Goal: Communication & Community: Answer question/provide support

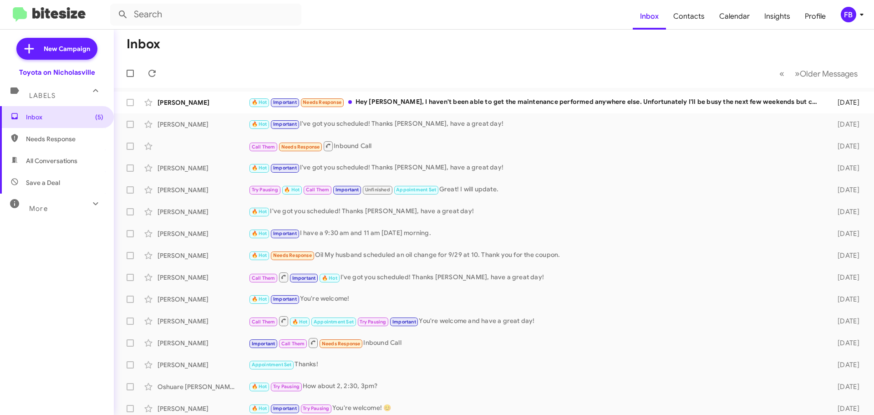
click at [40, 163] on span "All Conversations" at bounding box center [51, 160] width 51 height 9
type input "in:all-conversations"
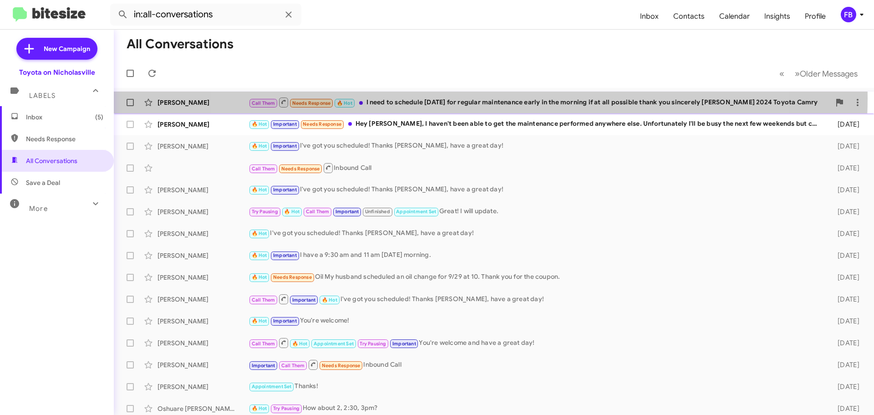
click at [481, 98] on div "Call Them Needs Response 🔥 Hot I need to schedule [DATE] for regular maintenanc…" at bounding box center [540, 102] width 582 height 11
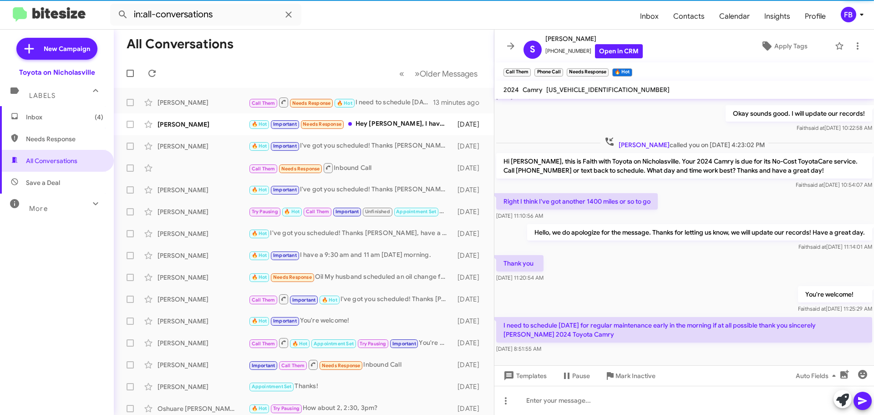
scroll to position [97, 0]
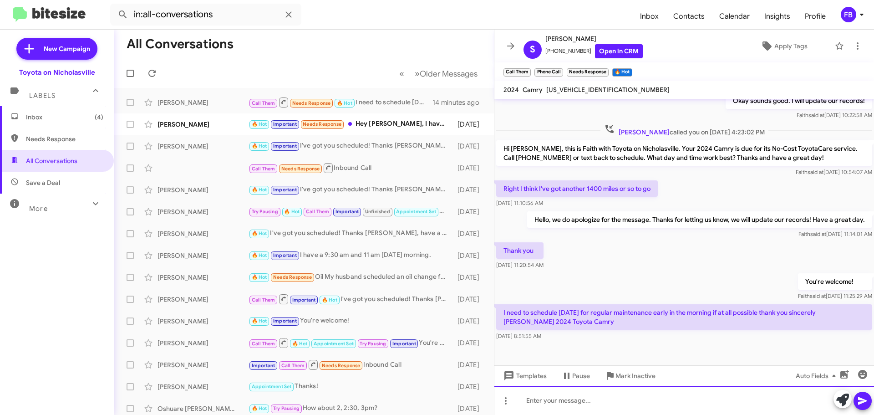
click at [536, 400] on div at bounding box center [684, 400] width 380 height 29
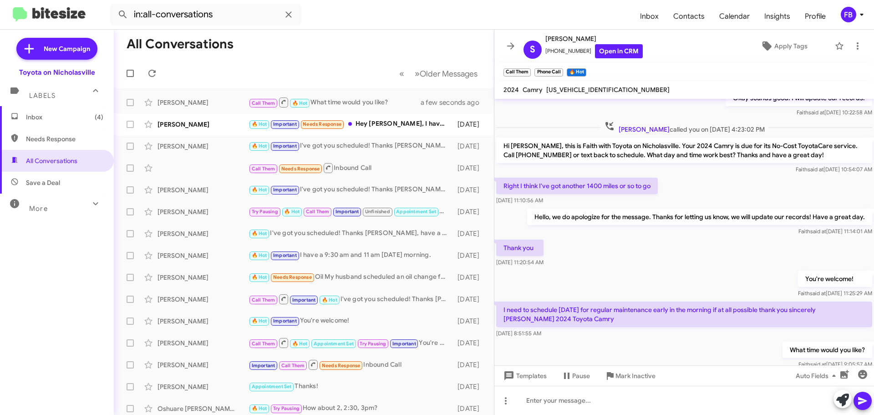
scroll to position [131, 0]
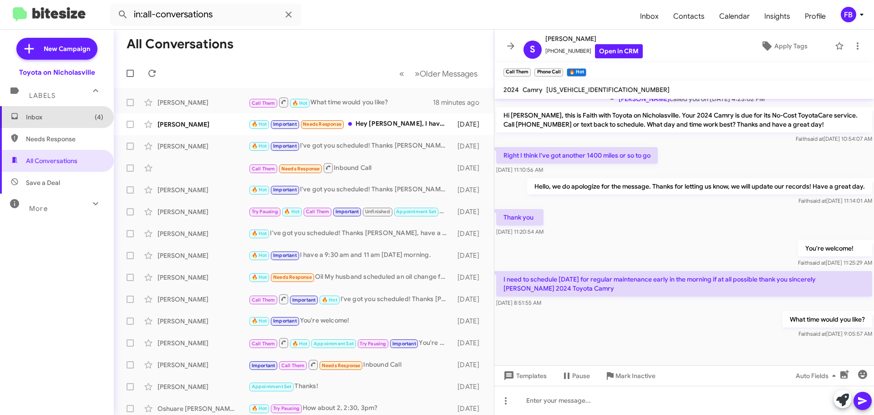
click at [77, 114] on span "Inbox (4)" at bounding box center [64, 116] width 77 height 9
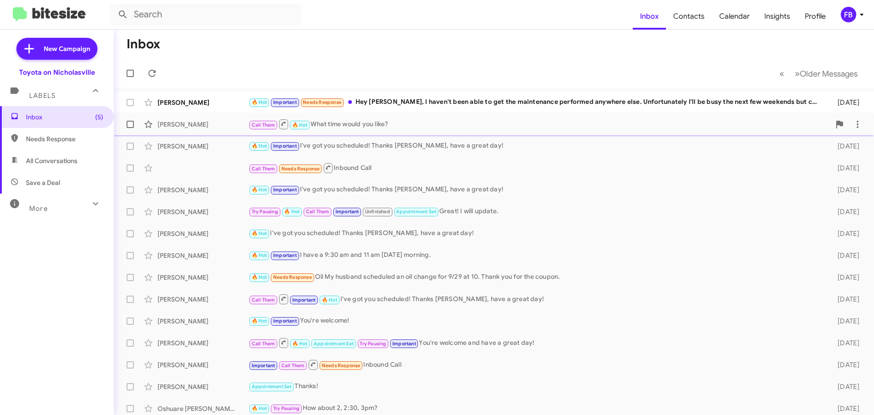
click at [351, 130] on div "[PERSON_NAME] Call Them 🔥 Hot What time would you like? 24 minutes ago" at bounding box center [494, 124] width 746 height 18
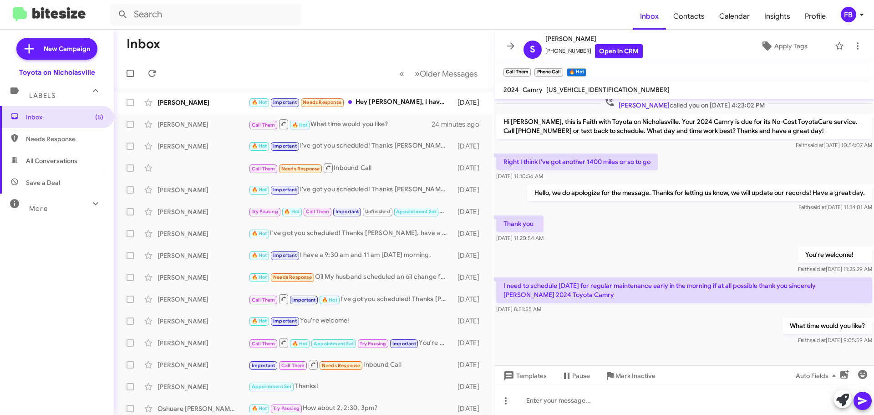
scroll to position [131, 0]
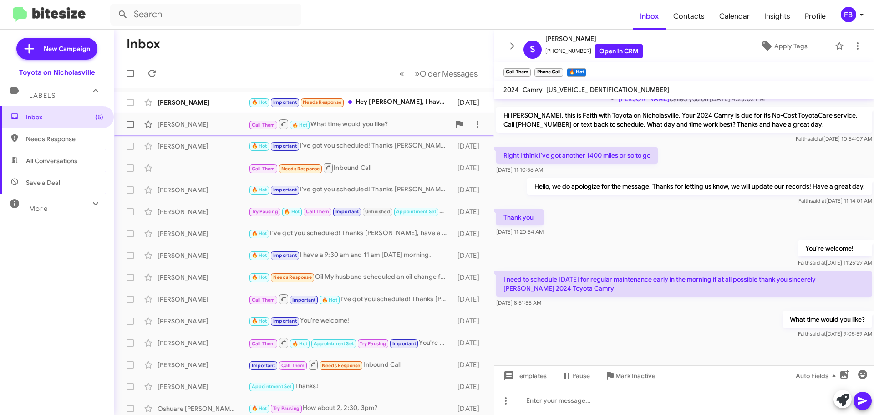
click at [219, 128] on div "[PERSON_NAME]" at bounding box center [203, 124] width 91 height 9
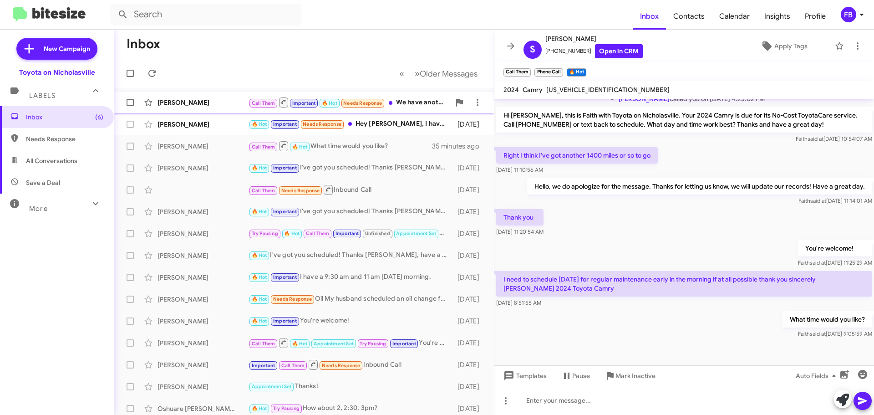
drag, startPoint x: 178, startPoint y: 106, endPoint x: 213, endPoint y: 106, distance: 34.1
click at [179, 106] on div "[PERSON_NAME]" at bounding box center [203, 102] width 91 height 9
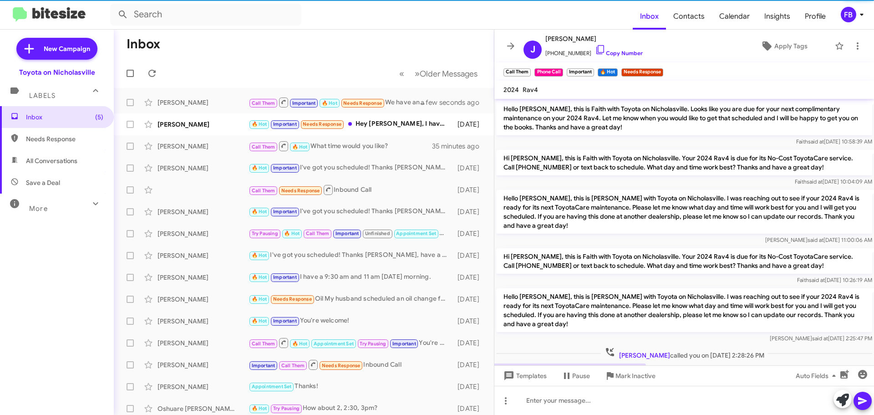
scroll to position [209, 0]
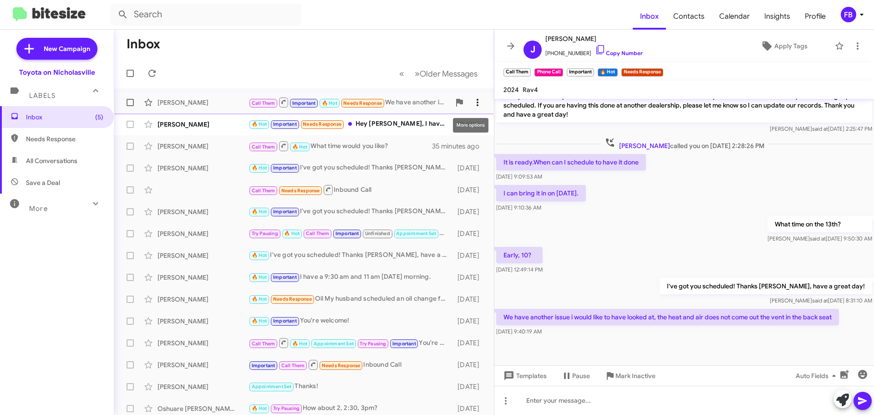
click at [475, 100] on icon at bounding box center [477, 102] width 11 height 11
click at [425, 124] on span "Mark as unread" at bounding box center [402, 126] width 46 height 22
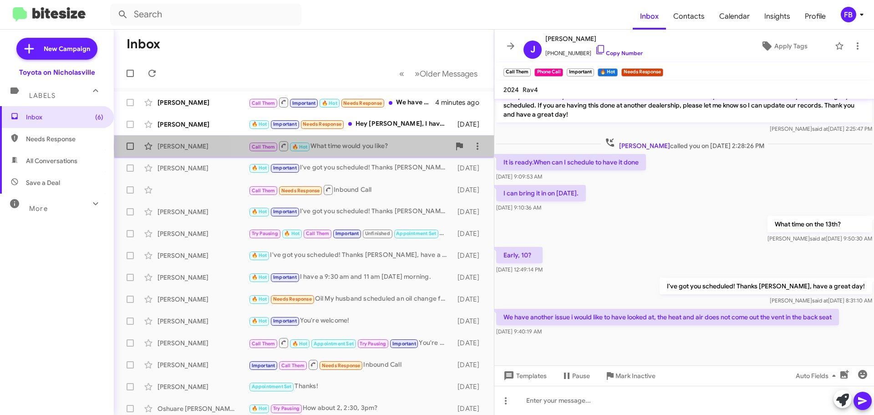
click at [392, 147] on div "Call Them 🔥 Hot What time would you like?" at bounding box center [350, 145] width 202 height 11
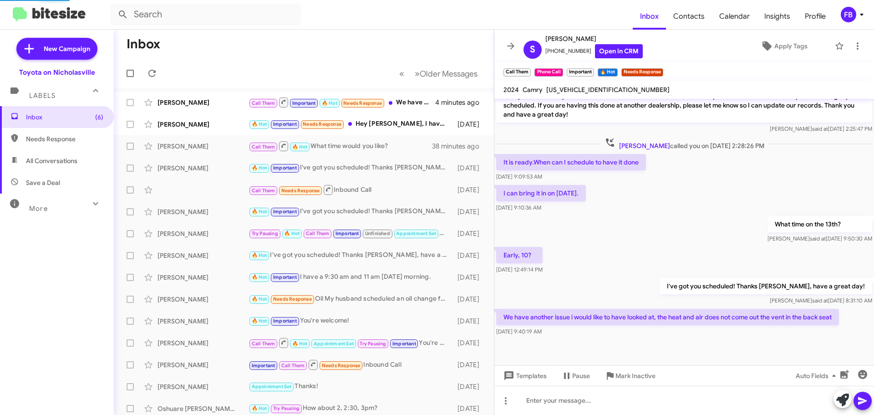
scroll to position [131, 0]
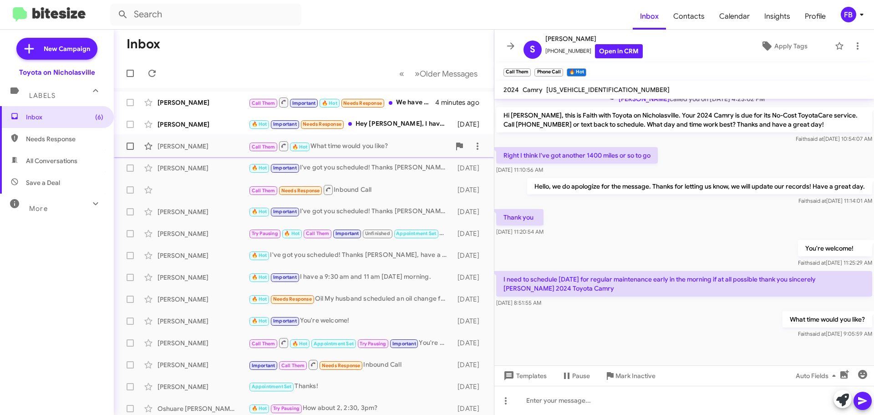
click at [202, 155] on div "[PERSON_NAME] Call Them 🔥 Hot What time would you like? 39 minutes ago" at bounding box center [304, 146] width 366 height 18
click at [41, 172] on span "Save a Deal" at bounding box center [57, 183] width 114 height 22
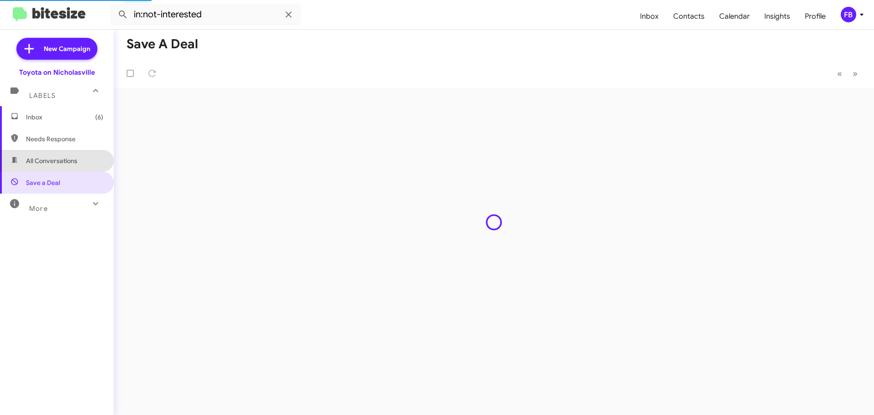
click at [76, 159] on span "All Conversations" at bounding box center [51, 160] width 51 height 9
type input "in:all-conversations"
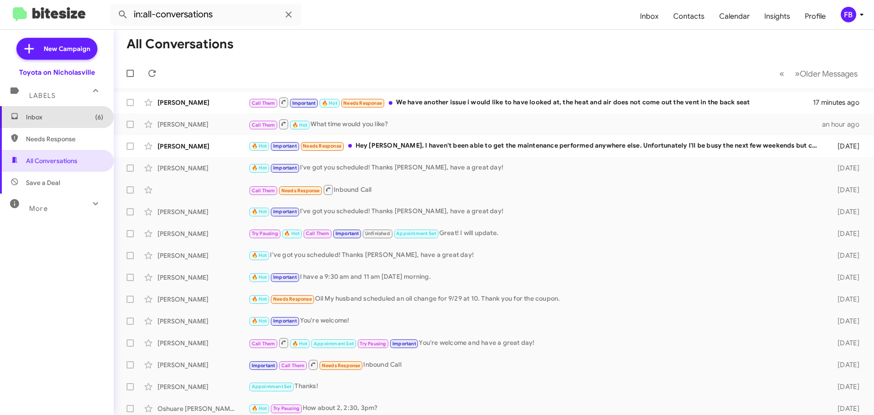
click at [77, 122] on span "Inbox (6)" at bounding box center [57, 117] width 114 height 22
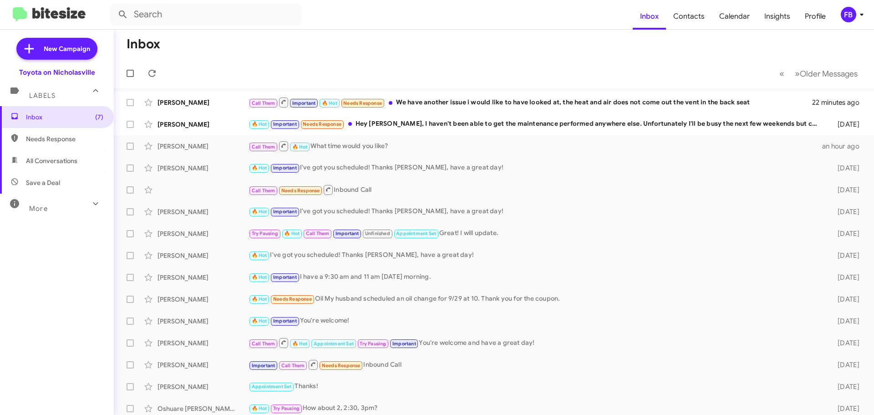
click at [80, 163] on span "All Conversations" at bounding box center [57, 161] width 114 height 22
type input "in:all-conversations"
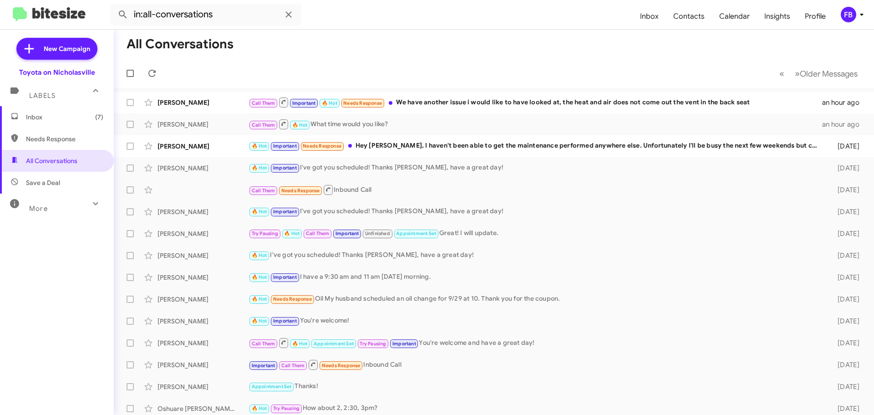
click at [46, 117] on span "Inbox (7)" at bounding box center [64, 116] width 77 height 9
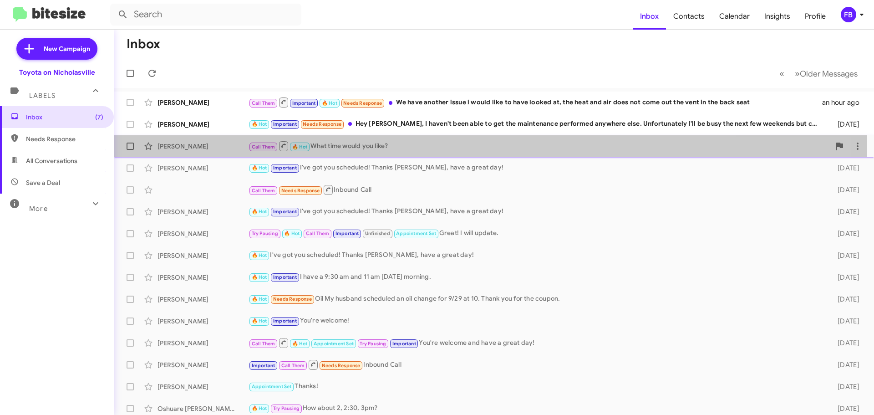
click at [397, 144] on div "Call Them 🔥 Hot What time would you like?" at bounding box center [540, 145] width 582 height 11
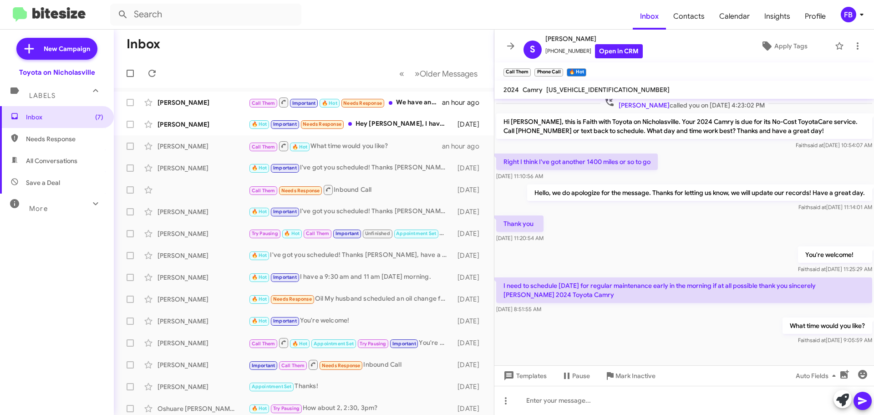
scroll to position [131, 0]
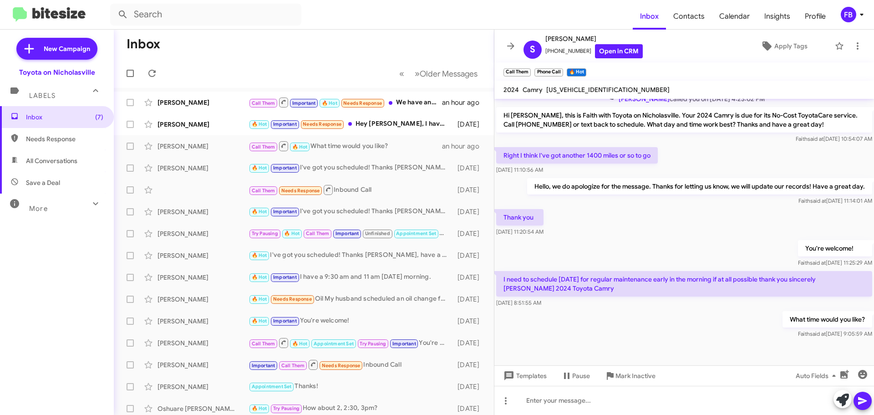
click at [599, 88] on span "[US_VEHICLE_IDENTIFICATION_NUMBER]" at bounding box center [607, 90] width 123 height 8
copy span "[US_VEHICLE_IDENTIFICATION_NUMBER]"
click at [65, 163] on span "All Conversations" at bounding box center [51, 160] width 51 height 9
type input "in:all-conversations"
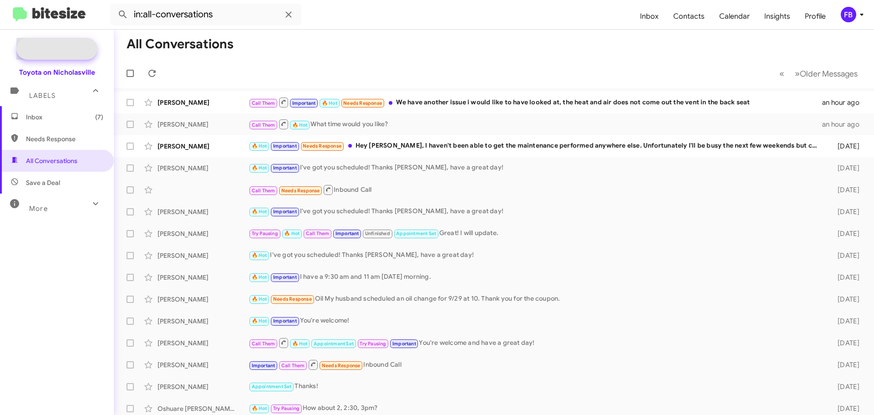
click at [65, 50] on span "New Campaign" at bounding box center [67, 48] width 46 height 9
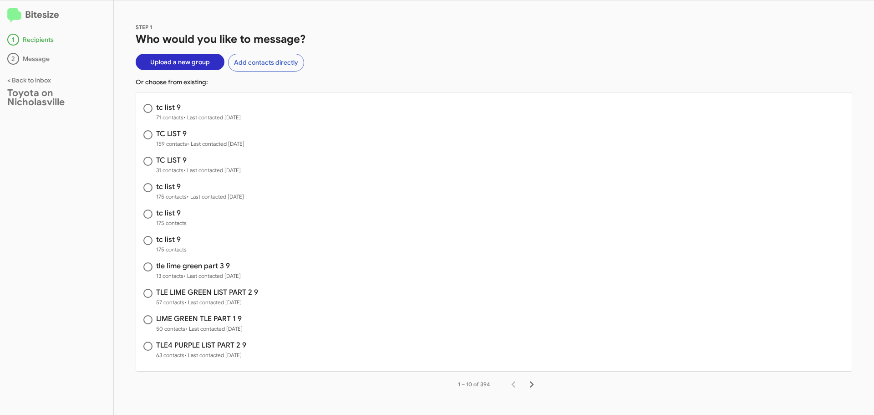
click at [181, 64] on span "Upload a new group" at bounding box center [180, 62] width 60 height 16
click at [20, 77] on link "< Back to inbox" at bounding box center [29, 80] width 44 height 8
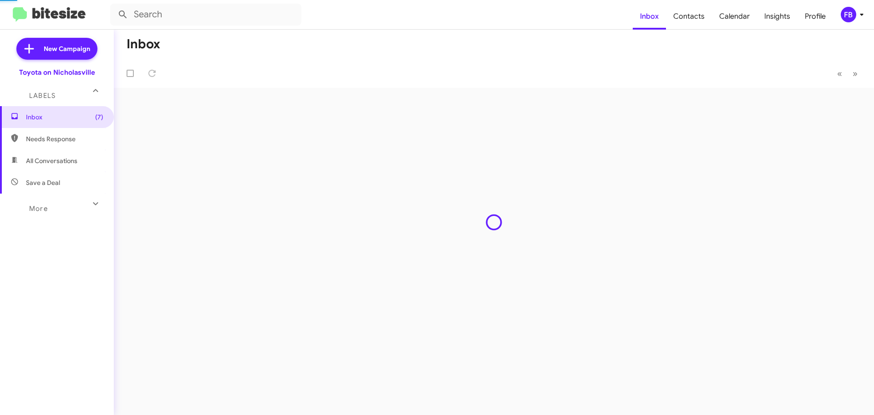
click at [20, 81] on mat-expansion-panel-header "Labels" at bounding box center [57, 91] width 114 height 29
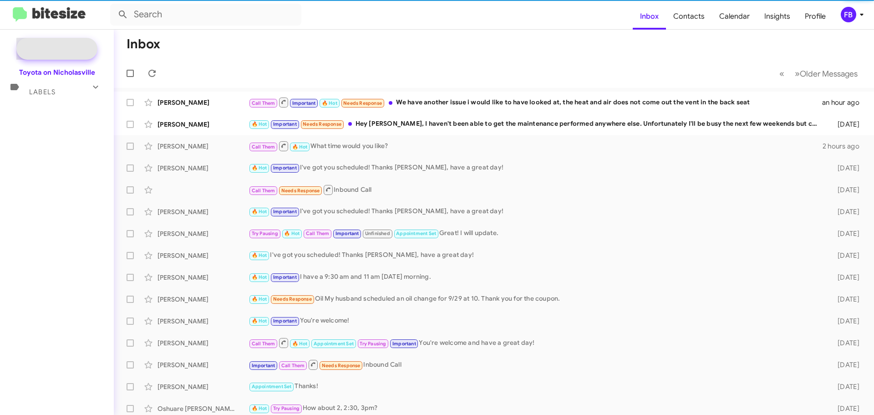
click at [58, 49] on span "New Campaign" at bounding box center [67, 48] width 46 height 9
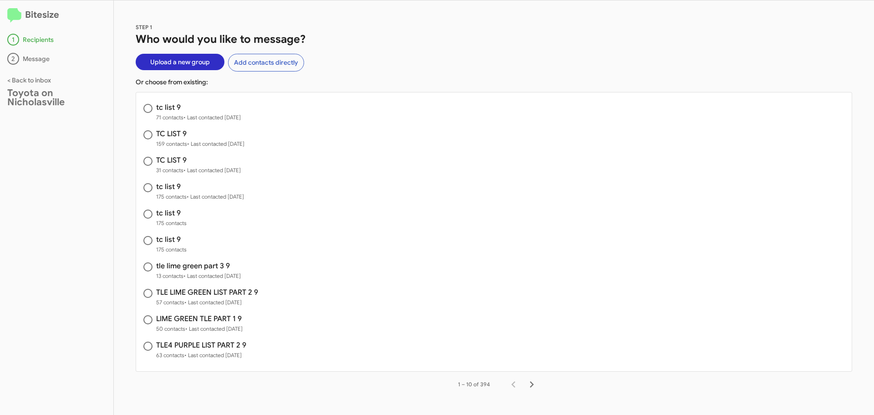
click at [170, 62] on span "Upload a new group" at bounding box center [180, 62] width 60 height 16
click at [185, 65] on span "Upload a new group" at bounding box center [180, 62] width 60 height 16
click at [180, 68] on span "Upload a new group" at bounding box center [180, 62] width 60 height 16
click at [180, 67] on span "Upload a new group" at bounding box center [180, 62] width 60 height 16
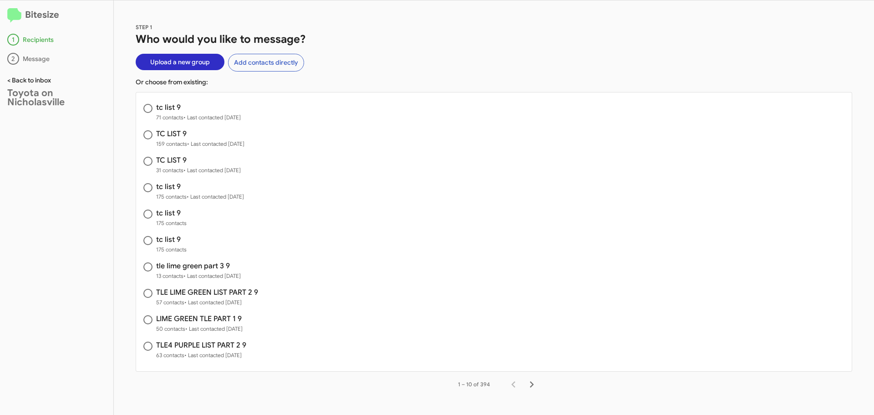
click at [26, 81] on link "< Back to inbox" at bounding box center [29, 80] width 44 height 8
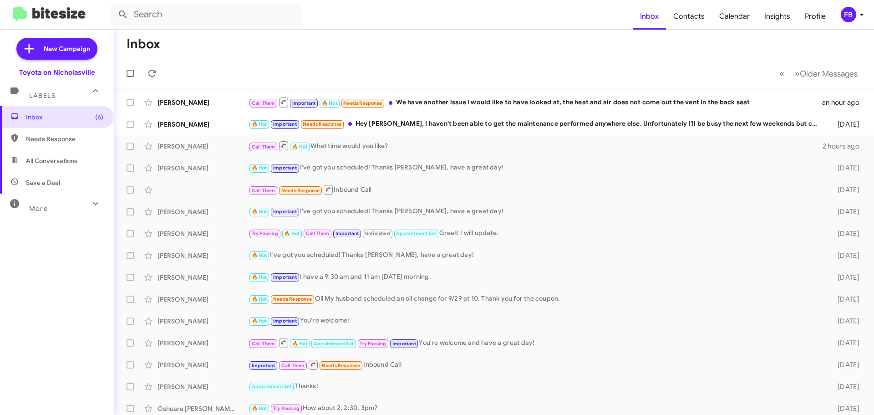
click at [854, 19] on div "FB" at bounding box center [848, 14] width 15 height 15
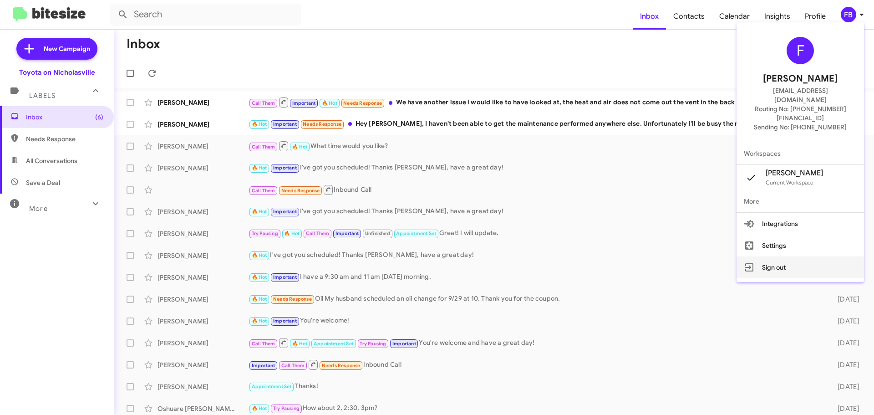
click at [806, 256] on button "Sign out" at bounding box center [800, 267] width 127 height 22
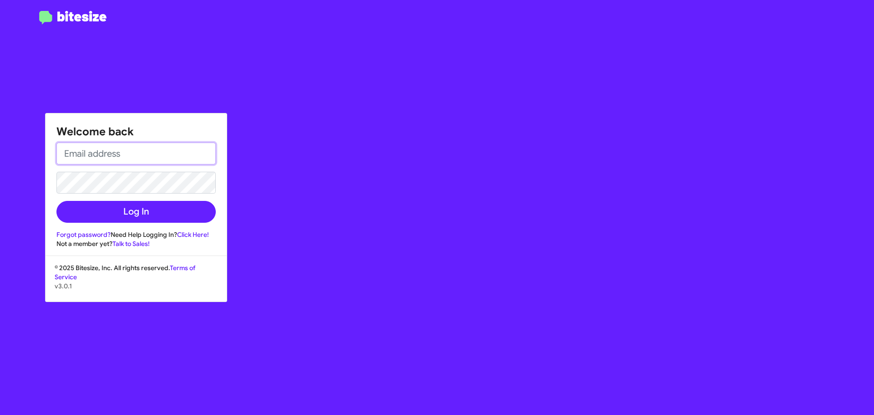
type input "fbishop@tonss.com"
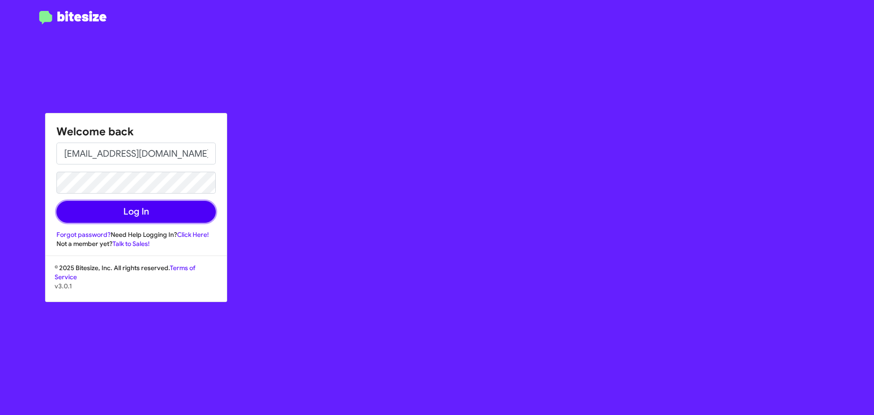
click at [123, 214] on button "Log In" at bounding box center [135, 212] width 159 height 22
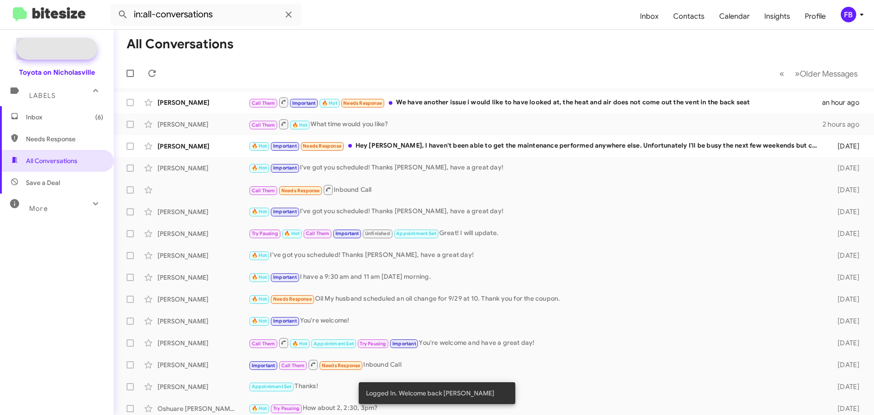
click at [60, 53] on span "New Campaign" at bounding box center [56, 49] width 81 height 22
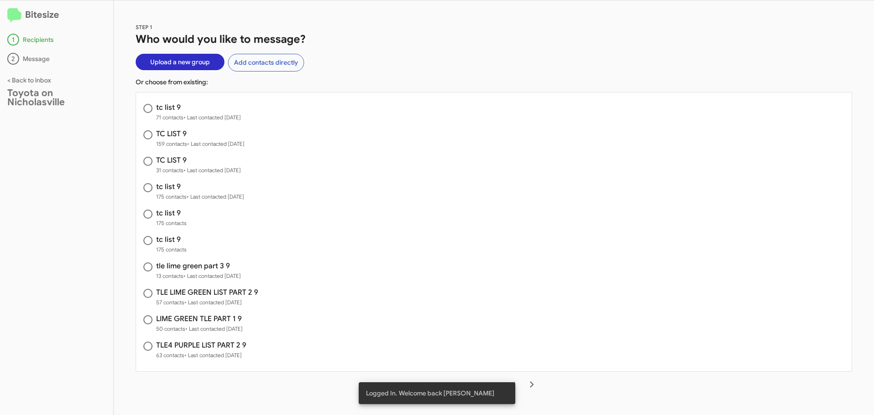
click at [183, 63] on span "Upload a new group" at bounding box center [180, 62] width 60 height 16
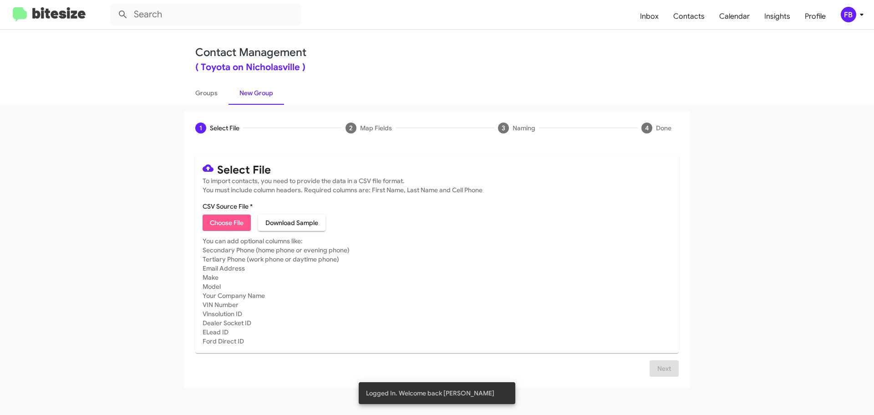
click at [226, 225] on span "Choose File" at bounding box center [227, 222] width 34 height 16
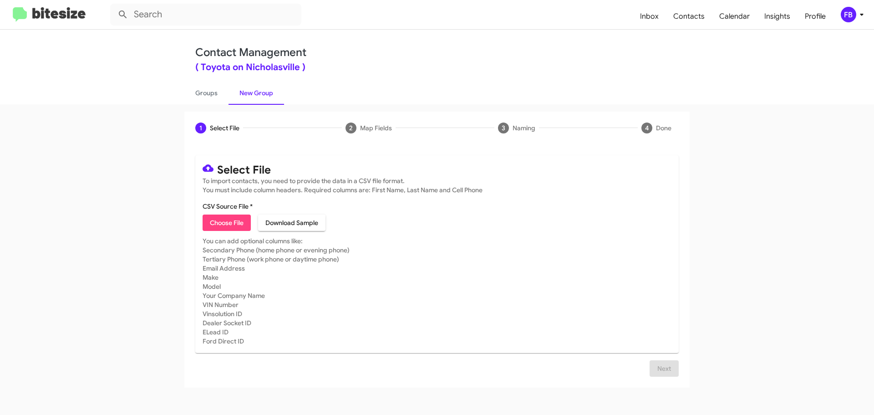
type input "tc list 9"
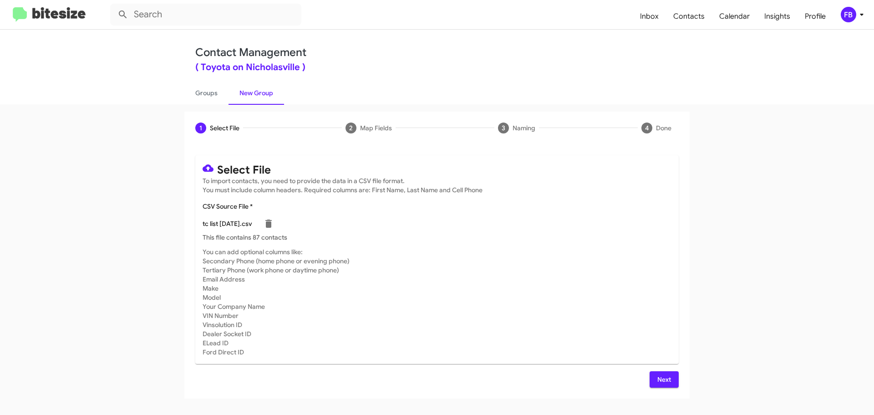
click at [661, 377] on span "Next" at bounding box center [664, 379] width 15 height 16
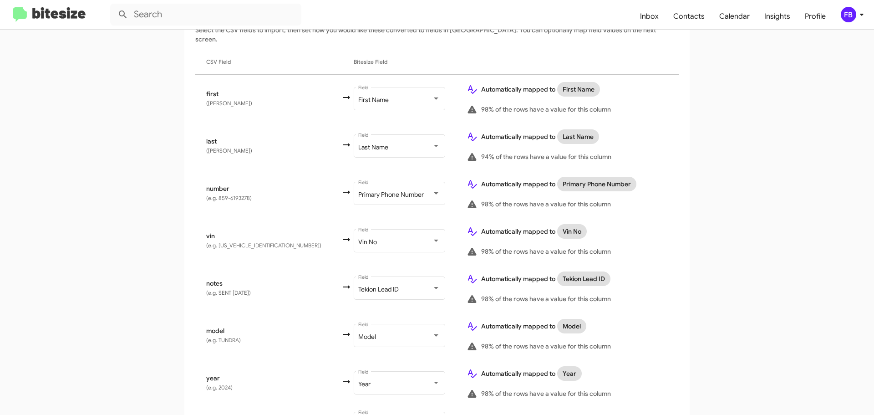
scroll to position [203, 0]
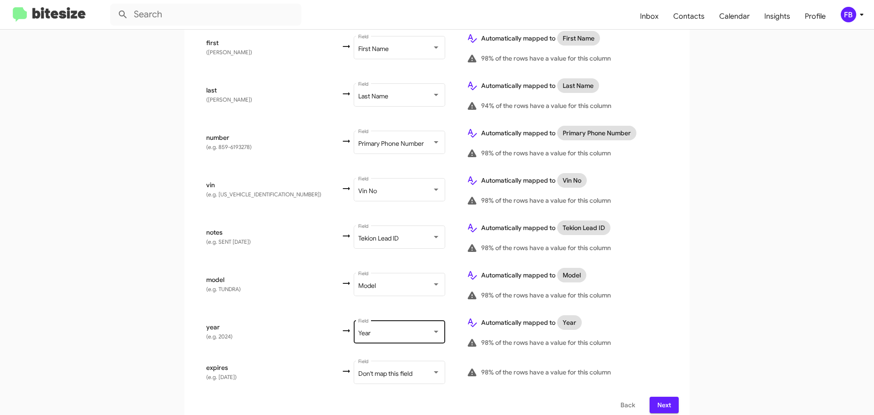
click at [358, 330] on div "Year" at bounding box center [395, 333] width 74 height 7
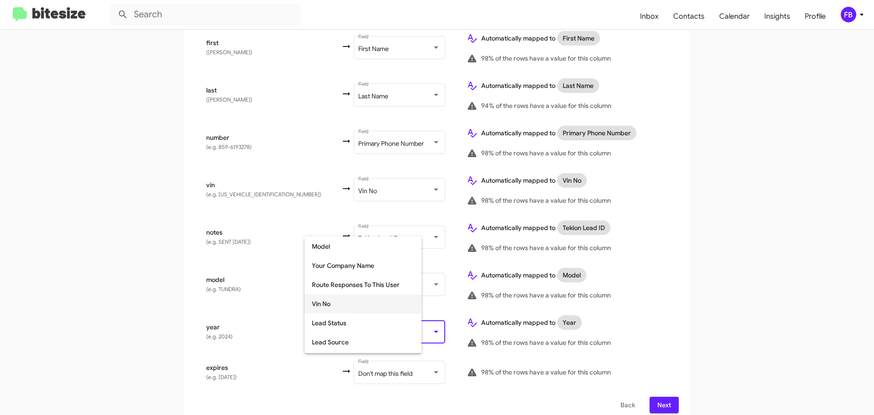
scroll to position [115, 0]
click at [345, 308] on span "Make" at bounding box center [363, 303] width 102 height 19
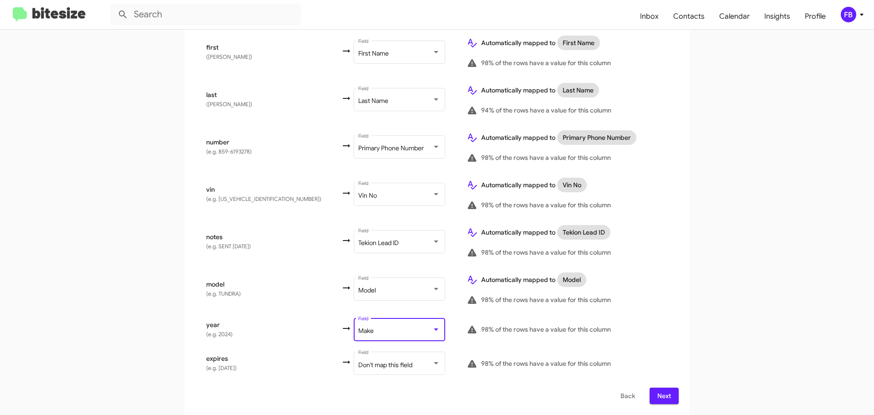
scroll to position [189, 0]
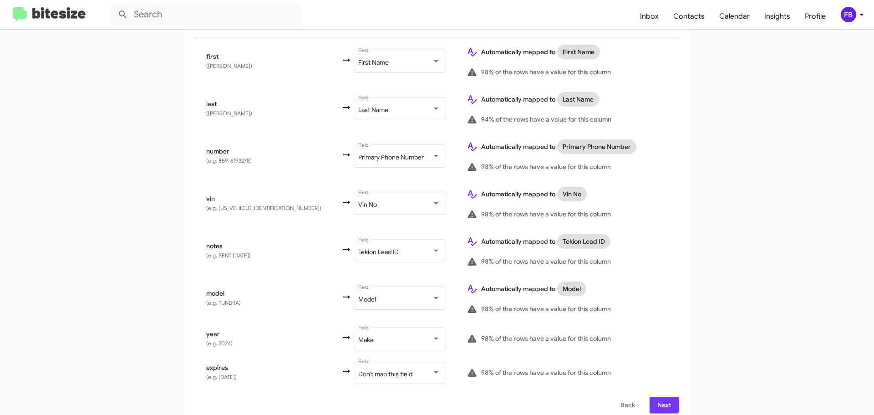
click at [666, 397] on span "Next" at bounding box center [664, 405] width 15 height 16
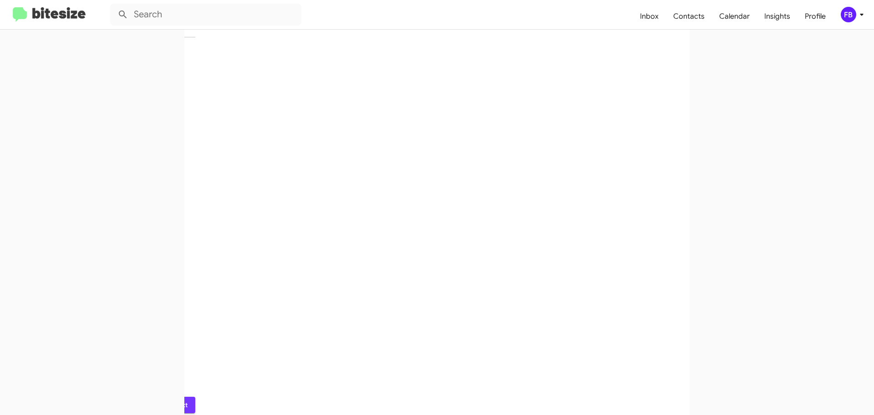
scroll to position [0, 0]
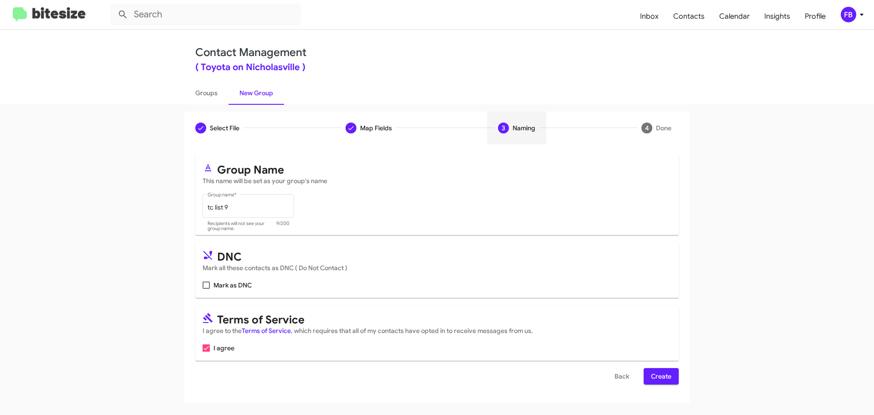
click at [654, 370] on span "Create" at bounding box center [661, 376] width 20 height 16
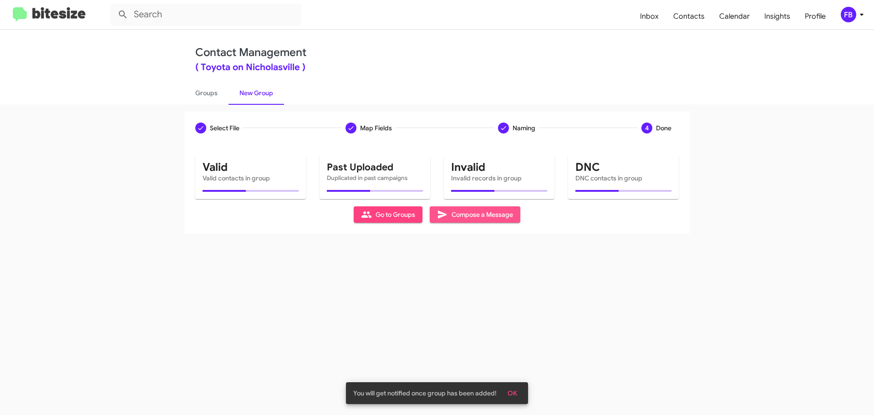
click at [463, 218] on span "Compose a Message" at bounding box center [475, 214] width 76 height 16
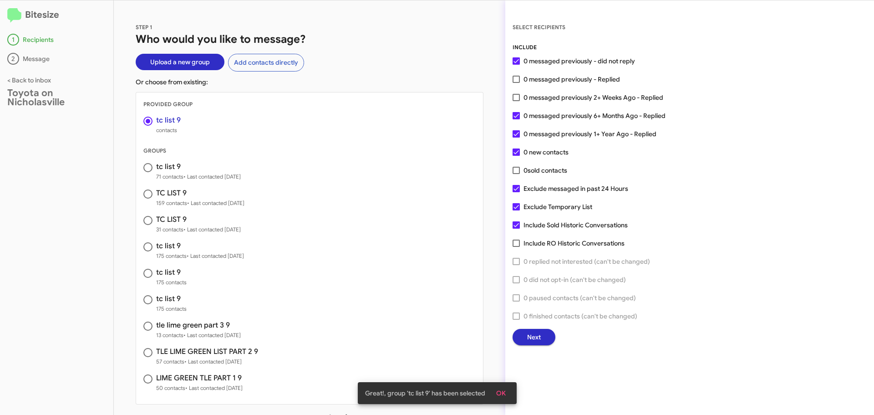
click at [151, 171] on span at bounding box center [147, 167] width 9 height 9
click at [151, 171] on input "radio" at bounding box center [147, 167] width 9 height 9
radio input "false"
radio input "true"
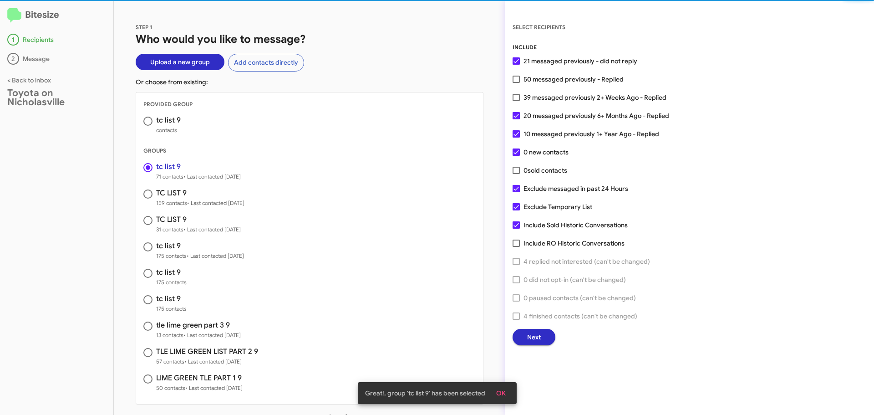
click at [146, 120] on span at bounding box center [147, 121] width 9 height 9
click at [146, 120] on input "radio" at bounding box center [147, 121] width 9 height 9
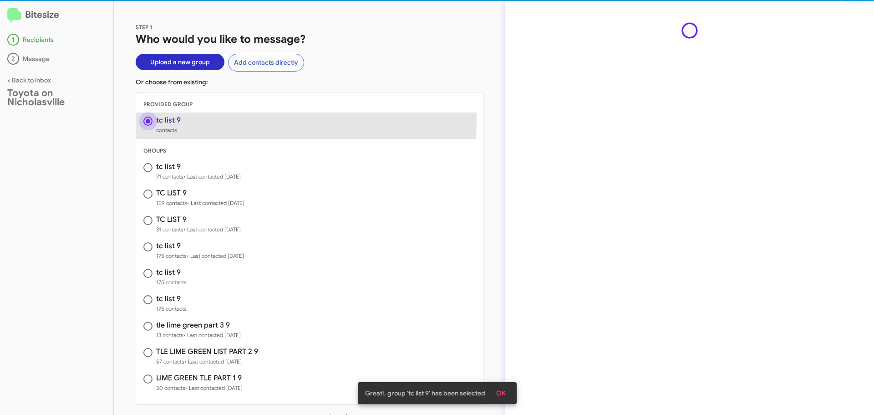
radio input "true"
radio input "false"
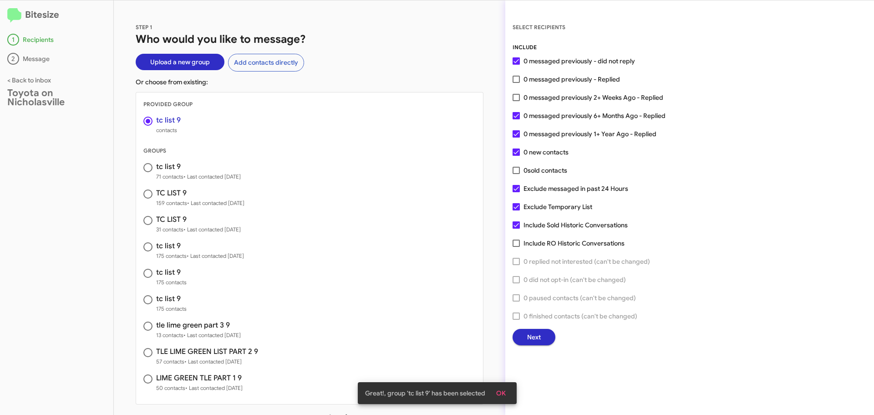
click at [514, 225] on span at bounding box center [516, 224] width 7 height 7
click at [516, 229] on input "Include Sold Historic Conversations" at bounding box center [516, 229] width 0 height 0
checkbox input "false"
drag, startPoint x: 519, startPoint y: 209, endPoint x: 687, endPoint y: 208, distance: 168.0
click at [520, 209] on label "Exclude Temporary List" at bounding box center [553, 206] width 80 height 11
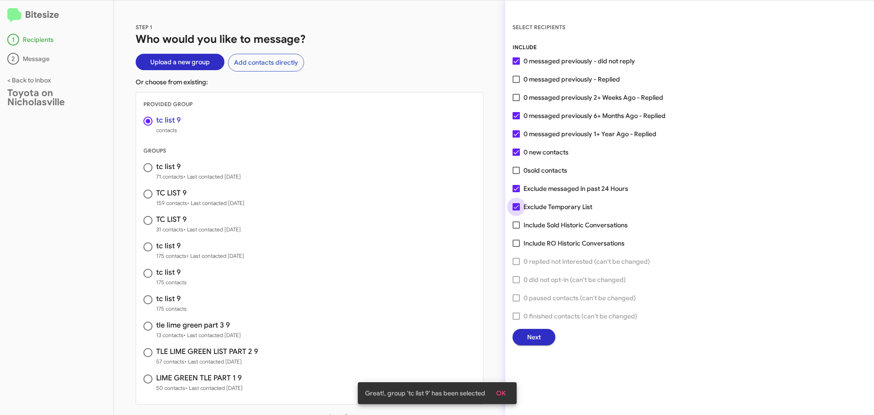
click at [516, 210] on input "Exclude Temporary List" at bounding box center [516, 210] width 0 height 0
checkbox input "false"
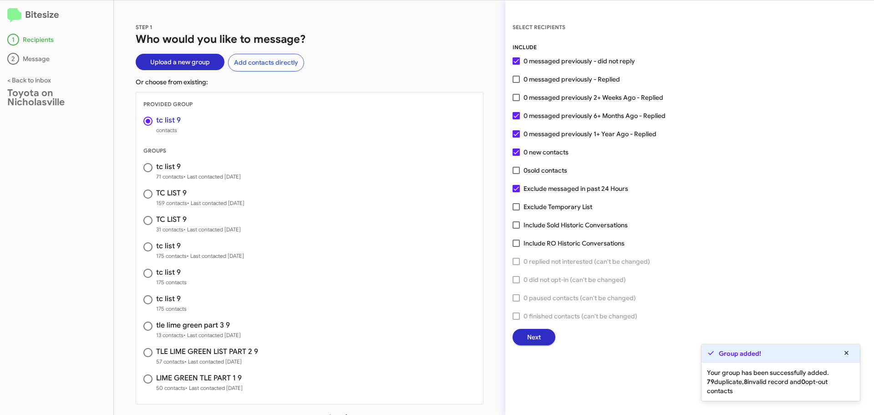
drag, startPoint x: 150, startPoint y: 170, endPoint x: 150, endPoint y: 164, distance: 5.9
click at [150, 170] on span at bounding box center [147, 167] width 9 height 9
click at [150, 170] on input "radio" at bounding box center [147, 167] width 9 height 9
radio input "false"
radio input "true"
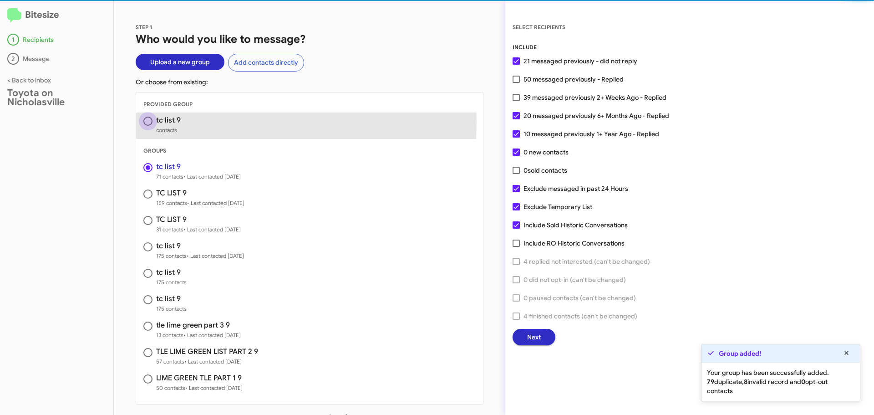
click at [148, 120] on span at bounding box center [147, 121] width 9 height 9
click at [148, 120] on input "radio" at bounding box center [147, 121] width 9 height 9
radio input "true"
radio input "false"
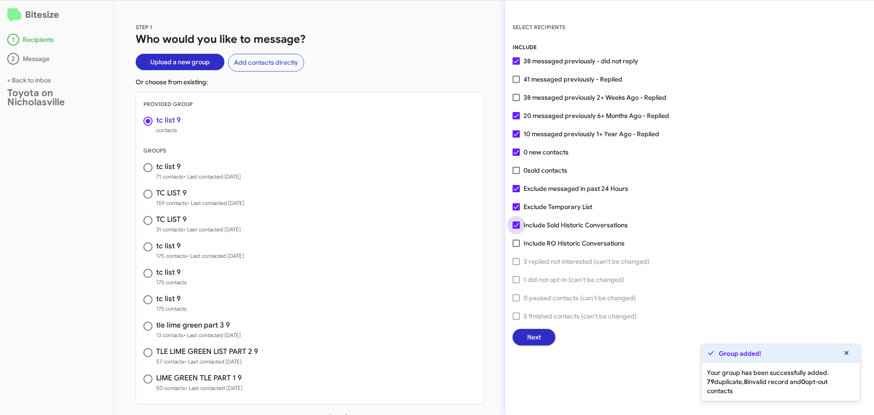
click at [515, 228] on span at bounding box center [516, 224] width 7 height 7
click at [516, 229] on input "Include Sold Historic Conversations" at bounding box center [516, 229] width 0 height 0
checkbox input "false"
click at [514, 208] on span at bounding box center [516, 206] width 7 height 7
click at [516, 210] on input "Exclude Temporary List" at bounding box center [516, 210] width 0 height 0
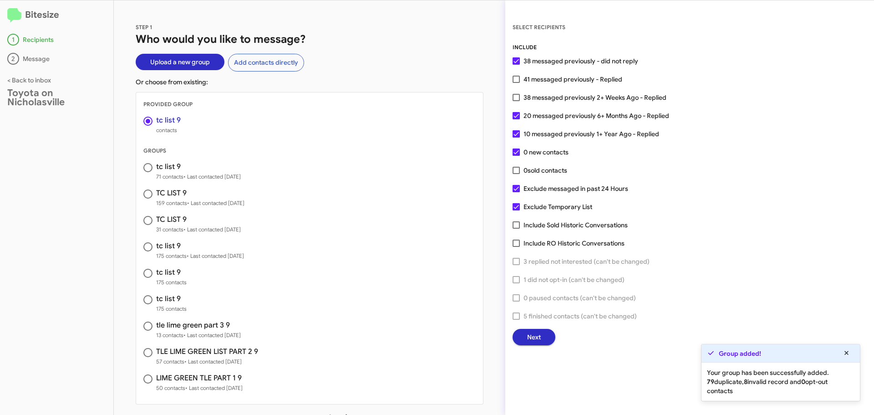
checkbox input "false"
click at [534, 336] on span "Next" at bounding box center [534, 337] width 14 height 16
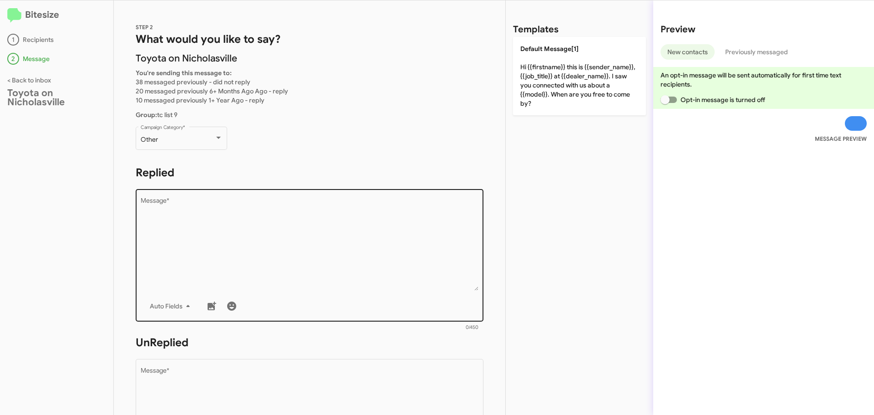
click at [221, 212] on textarea "Message *" at bounding box center [310, 244] width 338 height 93
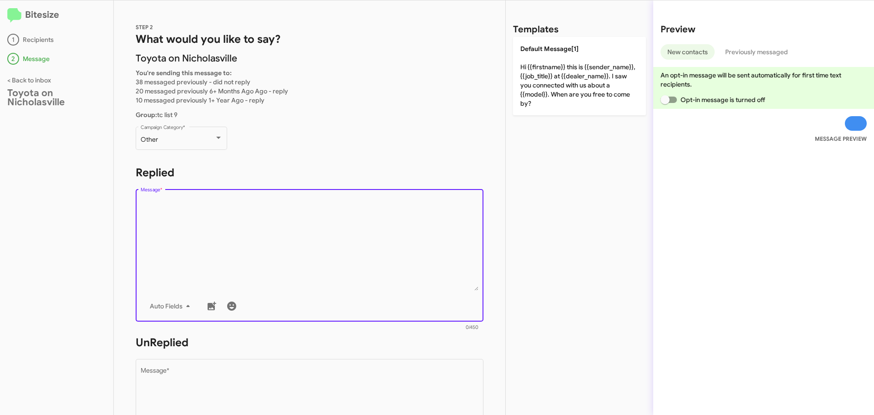
paste textarea "Hi {{firstname}}, this is Faith with Toyota on Nicholasville. Your {{make}} {{m…"
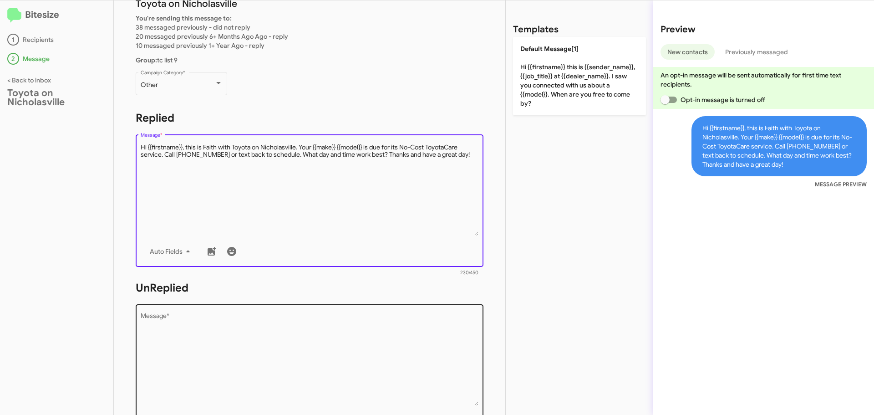
scroll to position [152, 0]
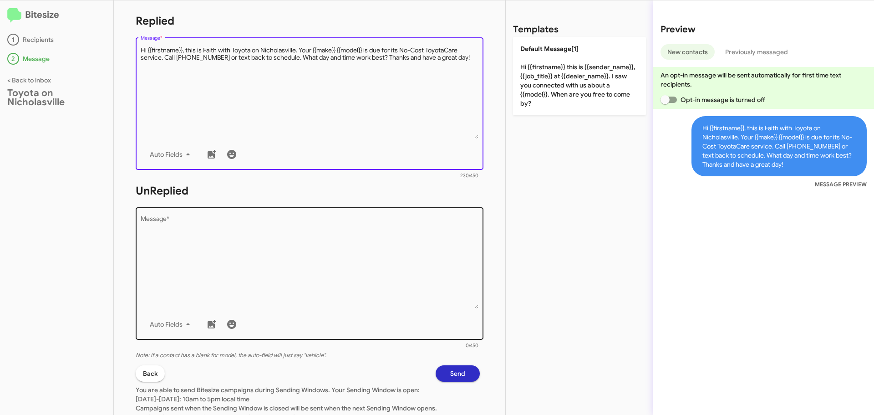
type textarea "Hi {{firstname}}, this is Faith with Toyota on Nicholasville. Your {{make}} {{m…"
click at [181, 259] on textarea "Message *" at bounding box center [310, 262] width 338 height 93
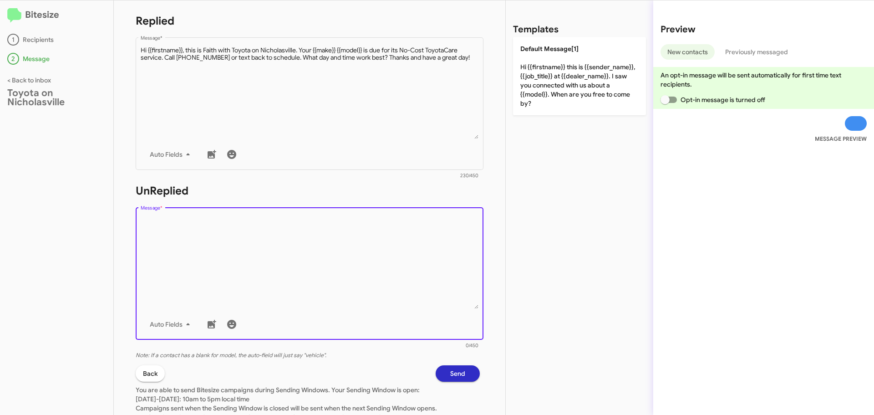
paste textarea "Hi {{firstname}}, this is Faith with Toyota on Nicholasville. Your {{make}} {{m…"
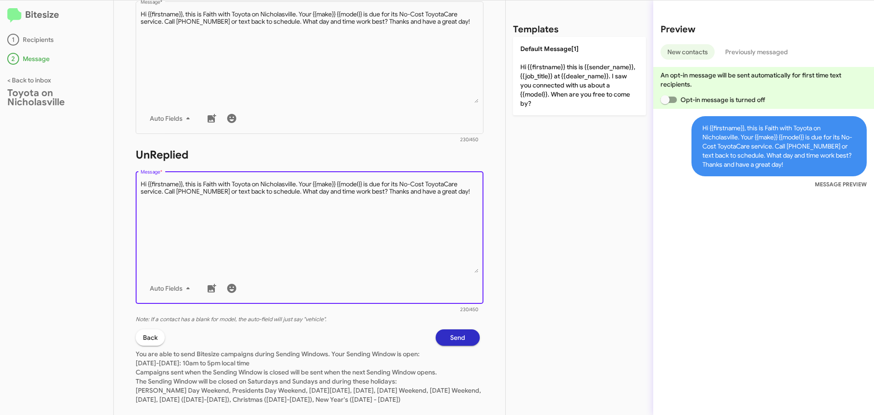
scroll to position [213, 0]
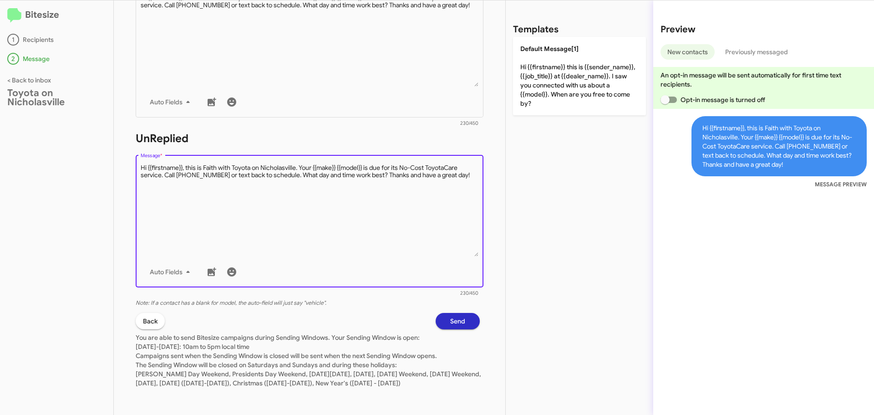
type textarea "Hi {{firstname}}, this is Faith with Toyota on Nicholasville. Your {{make}} {{m…"
click at [437, 313] on button "Send" at bounding box center [458, 321] width 44 height 16
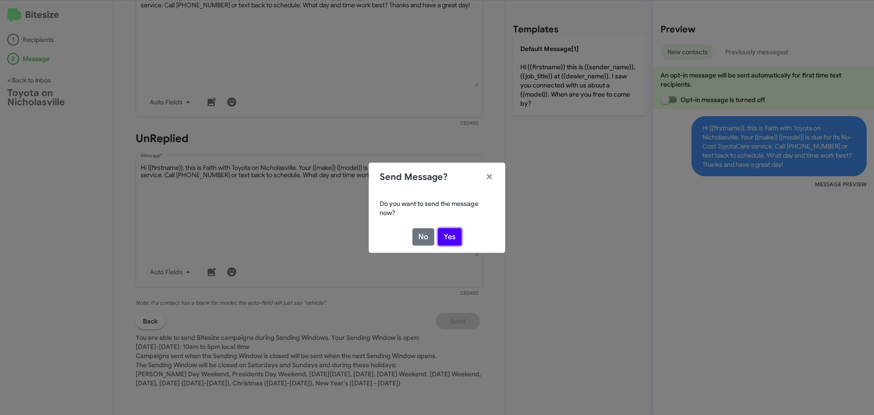
click at [448, 241] on button "Yes" at bounding box center [450, 236] width 24 height 17
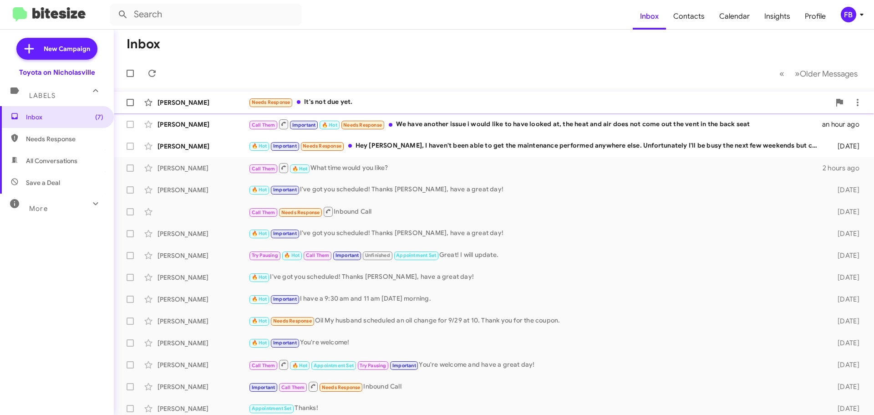
click at [389, 100] on div "Needs Response It's not due yet." at bounding box center [540, 102] width 582 height 10
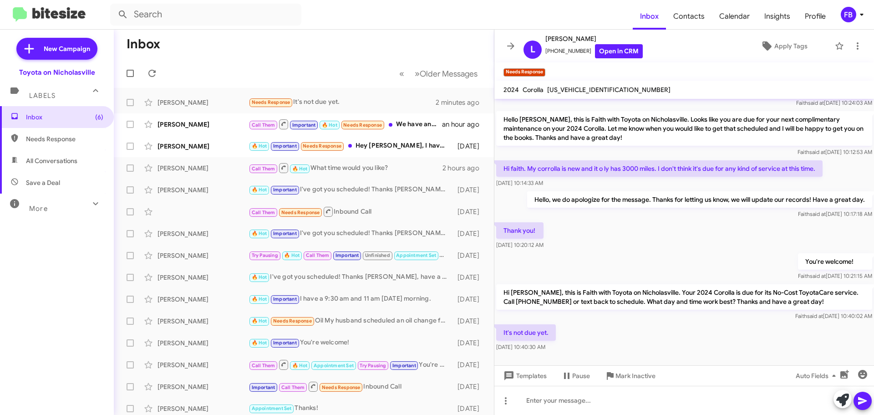
scroll to position [45, 0]
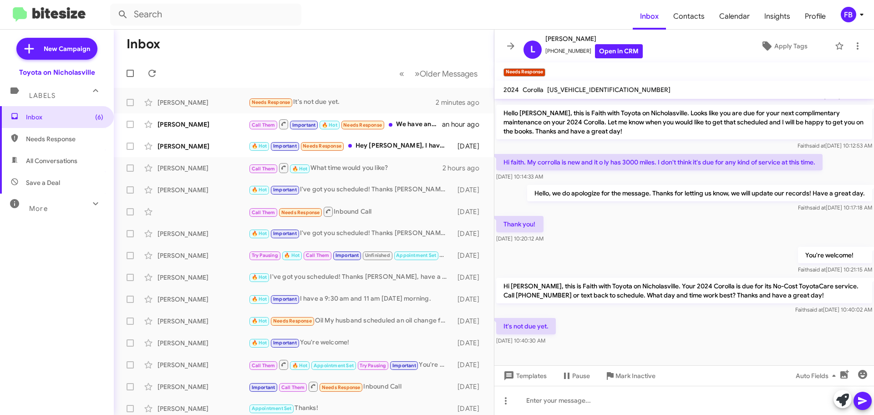
click at [593, 86] on span "5YFB4MDE3RP199719" at bounding box center [608, 90] width 123 height 8
copy span "5YFB4MDE3RP199719"
click at [65, 159] on span "All Conversations" at bounding box center [51, 160] width 51 height 9
type input "in:all-conversations"
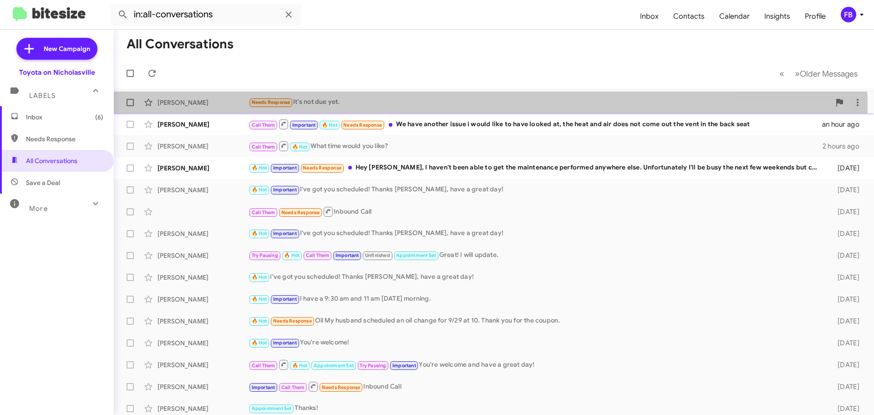
click at [397, 107] on div "Needs Response It's not due yet." at bounding box center [540, 102] width 582 height 10
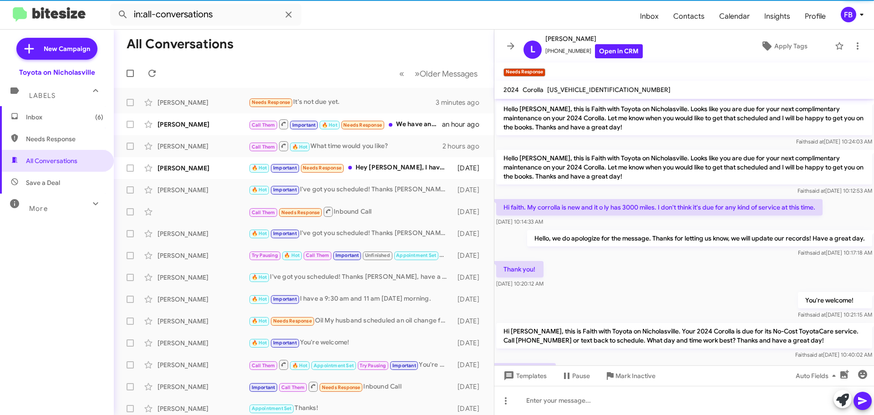
scroll to position [27, 0]
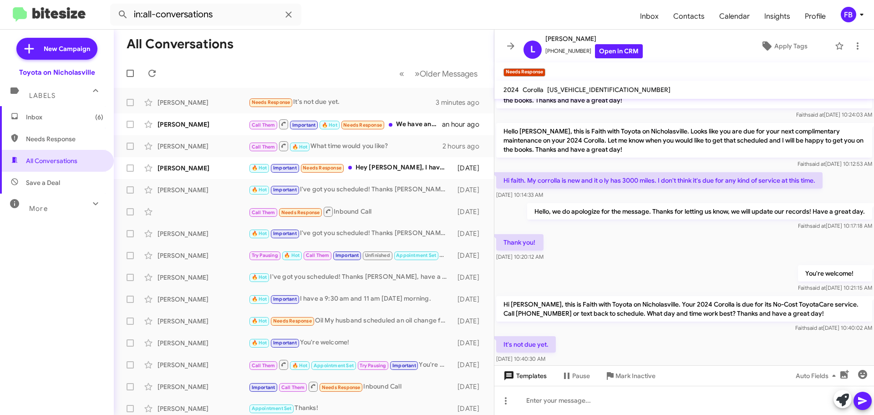
click at [529, 376] on span "Templates" at bounding box center [524, 375] width 45 height 16
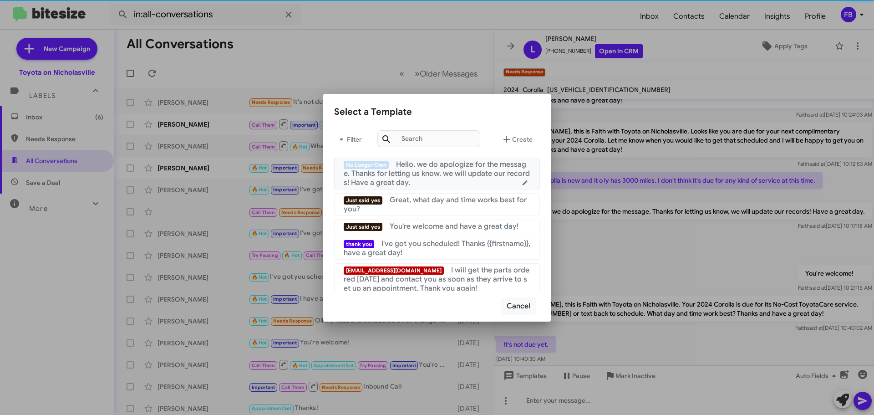
click at [452, 181] on div "No Longer Own Hello, we do apologize for the message. Thanks for letting us kno…" at bounding box center [437, 173] width 187 height 27
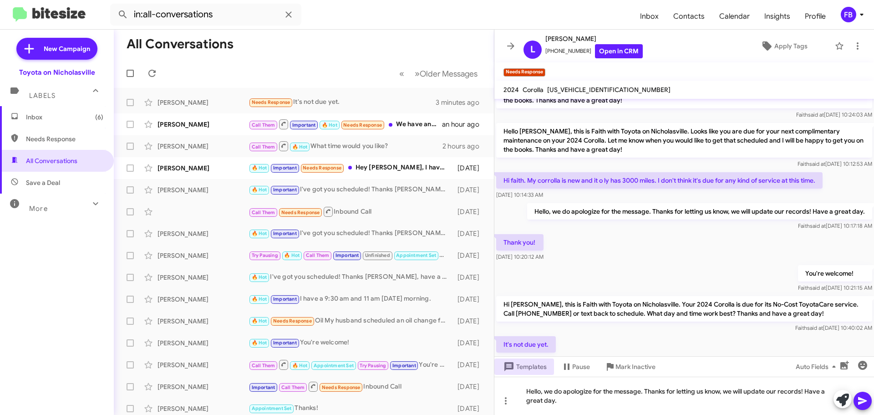
click at [857, 401] on button at bounding box center [863, 401] width 18 height 18
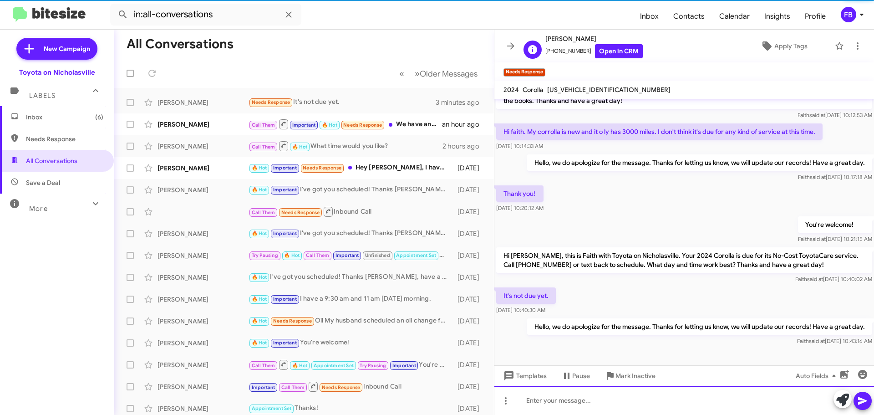
scroll to position [78, 0]
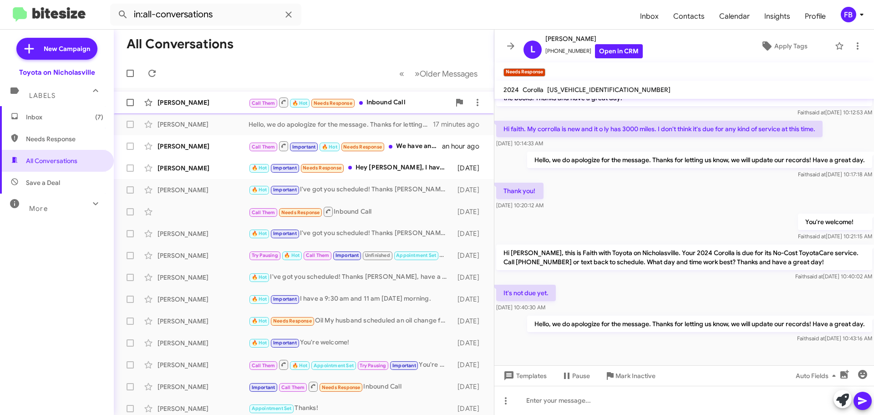
click at [198, 108] on div "Sean Turner Call Them 🔥 Hot Needs Response Inbound Call 16 minutes ago" at bounding box center [304, 102] width 366 height 18
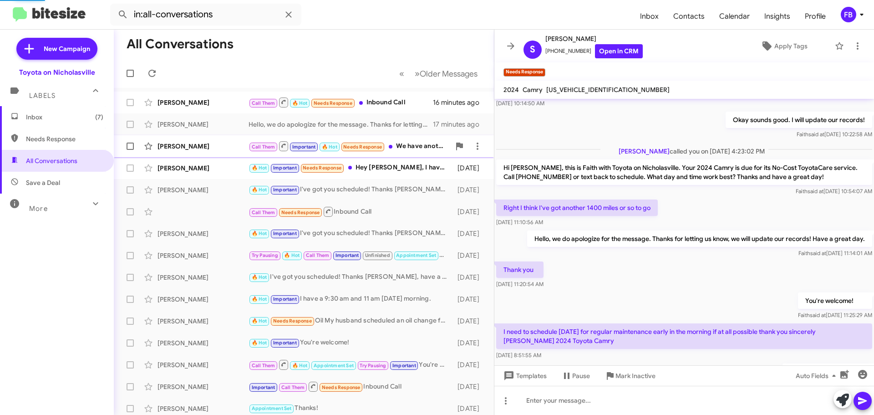
scroll to position [150, 0]
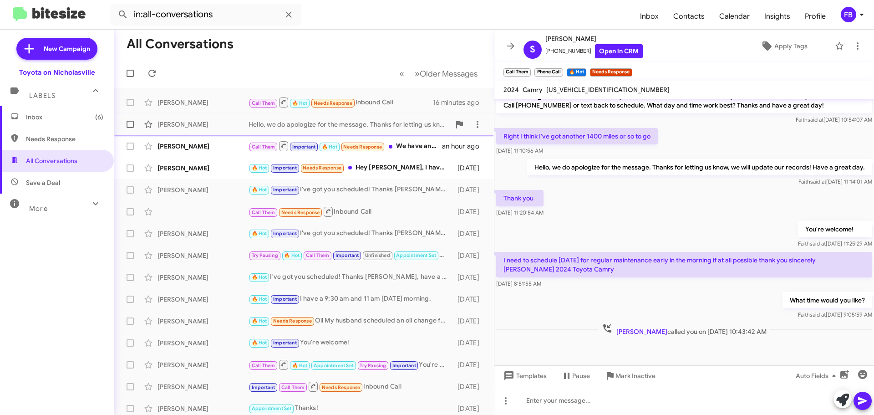
drag, startPoint x: 193, startPoint y: 124, endPoint x: 211, endPoint y: 126, distance: 18.8
click at [193, 123] on div "Lenzi Dodgen" at bounding box center [203, 124] width 91 height 9
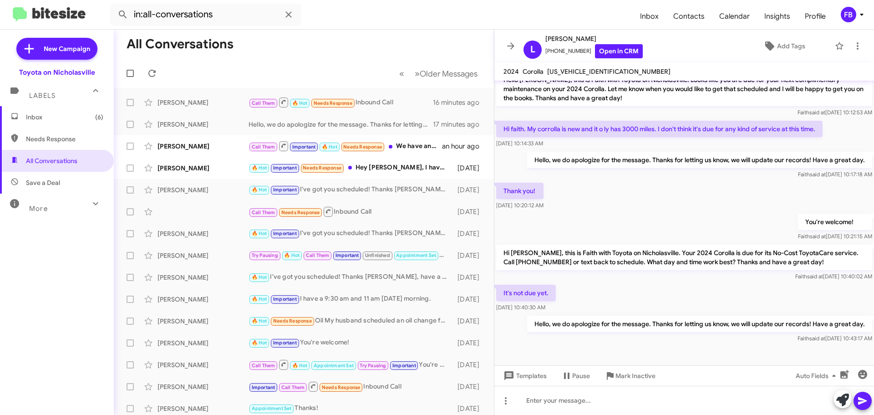
click at [70, 125] on span "Inbox (6)" at bounding box center [57, 117] width 114 height 22
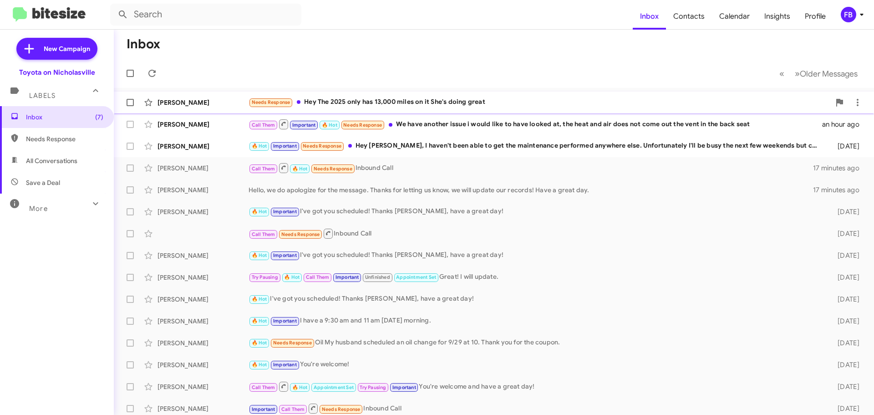
click at [486, 101] on div "Needs Response Hey The 2025 only has 13,000 miles on it She's doing great" at bounding box center [540, 102] width 582 height 10
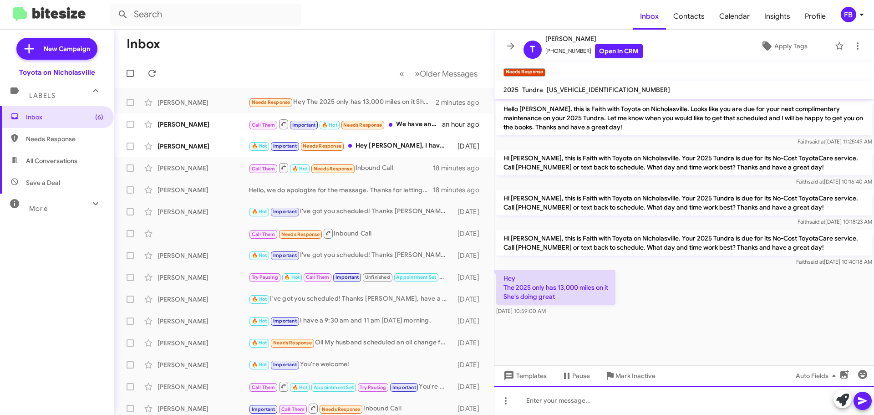
click at [532, 401] on div at bounding box center [684, 400] width 380 height 29
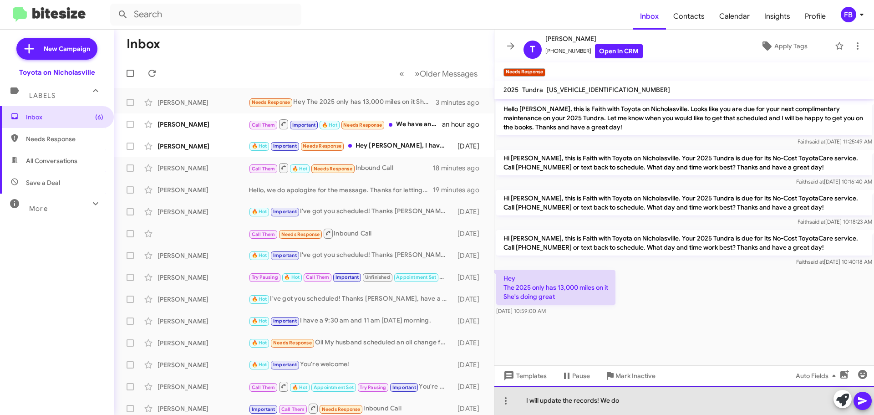
click at [629, 405] on div "I will update the records! We do" at bounding box center [684, 400] width 380 height 29
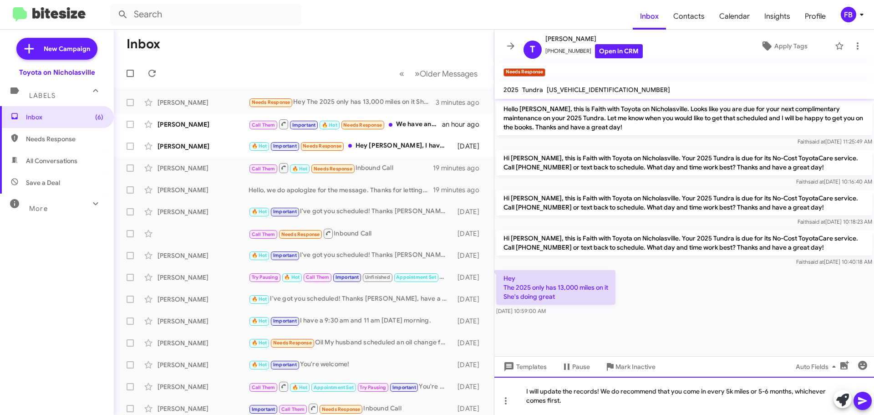
click at [577, 403] on div "I will update the records! We do recommend that you come in every 5k miles or 5…" at bounding box center [684, 395] width 380 height 38
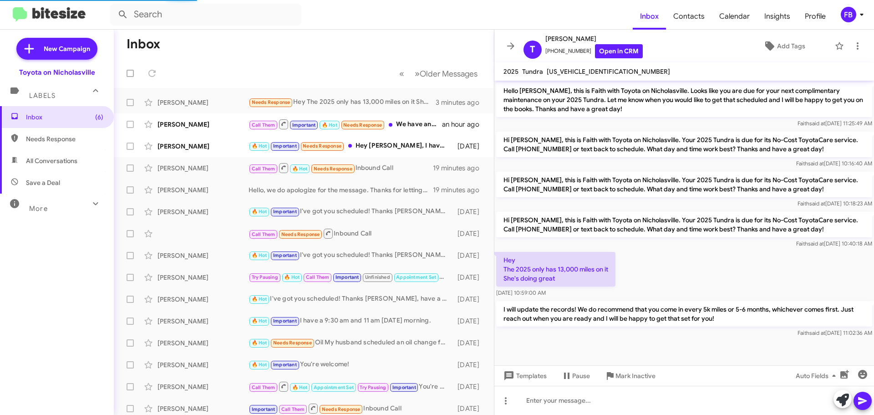
click at [578, 71] on span "5TFLA5DB6SX245222" at bounding box center [608, 71] width 123 height 8
copy span "5TFLA5DB6SX245222"
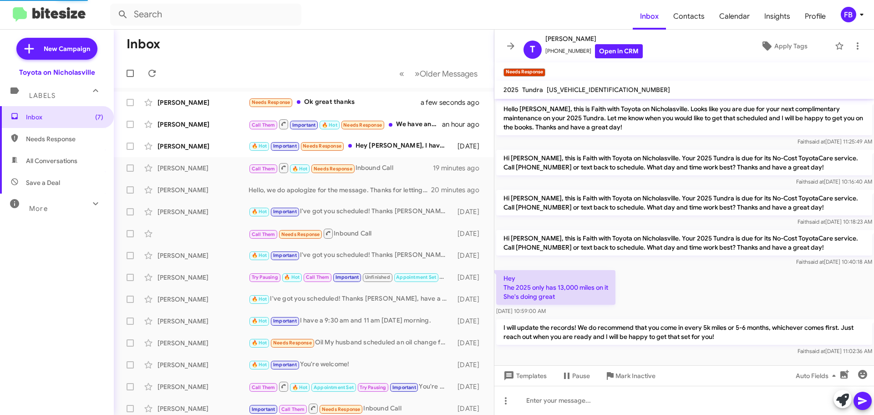
scroll to position [39, 0]
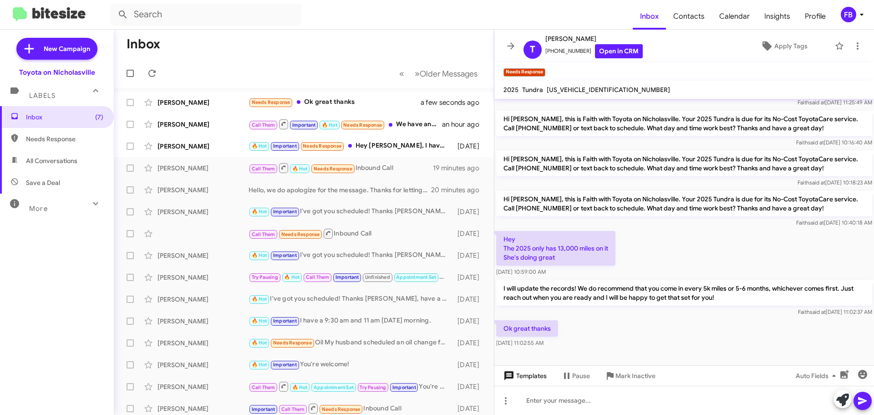
click at [528, 382] on span "Templates" at bounding box center [524, 375] width 45 height 16
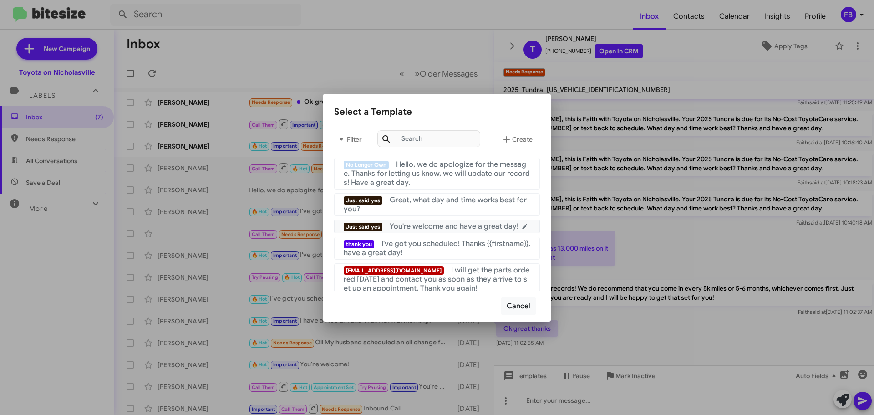
click at [462, 226] on span "You're welcome and have a great day!" at bounding box center [454, 226] width 129 height 9
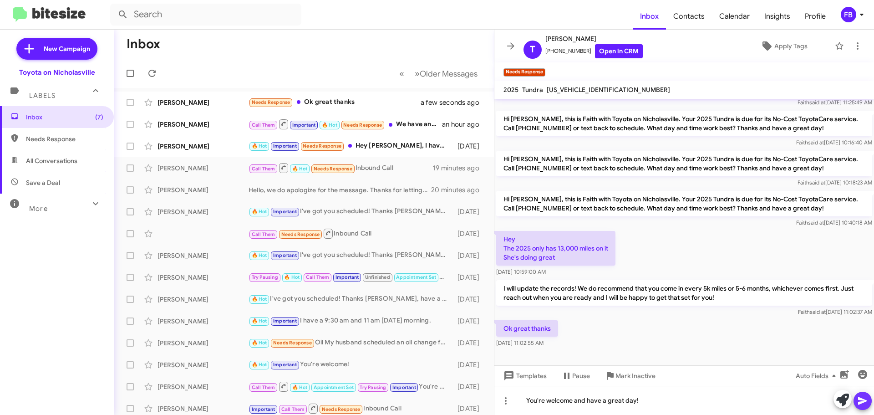
click at [865, 398] on icon at bounding box center [862, 400] width 11 height 11
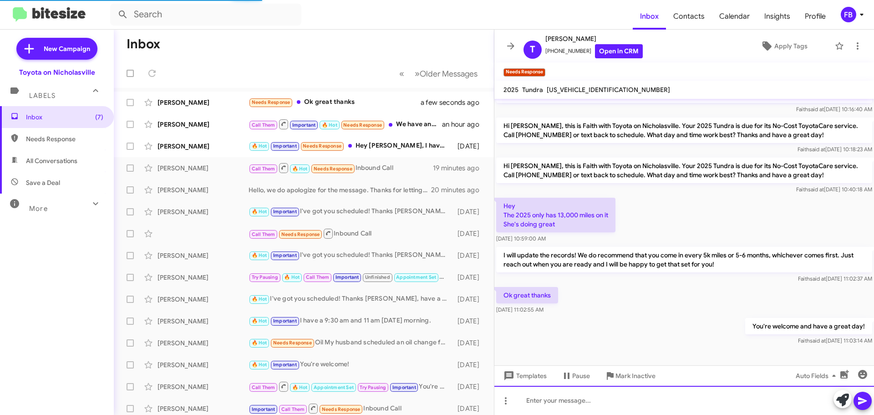
scroll to position [54, 0]
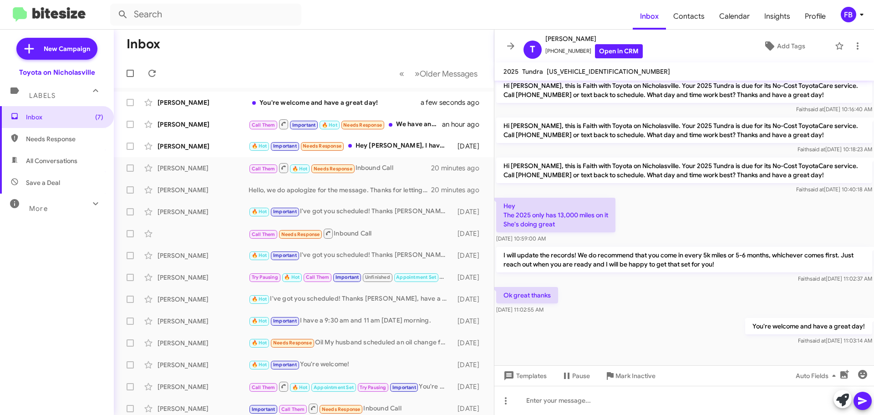
click at [69, 160] on span "All Conversations" at bounding box center [51, 160] width 51 height 9
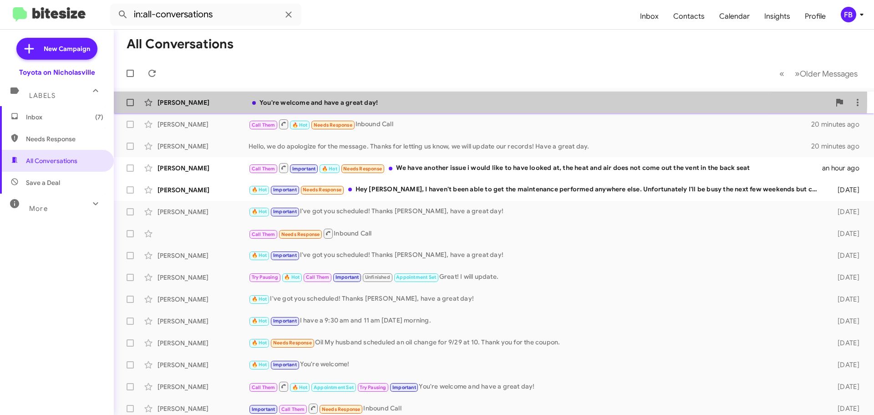
click at [413, 99] on div "You're welcome and have a great day!" at bounding box center [540, 102] width 582 height 9
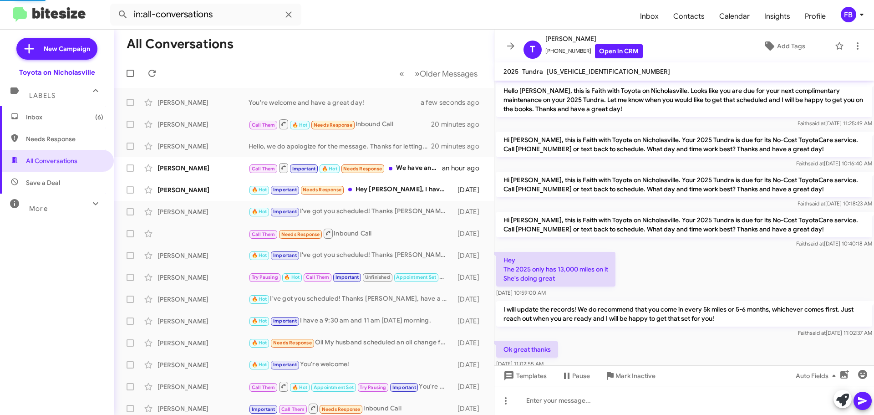
scroll to position [54, 0]
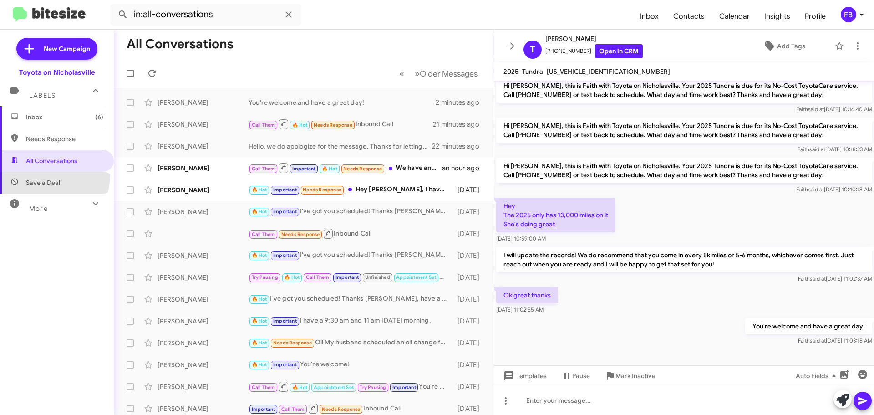
click at [53, 175] on span "Save a Deal" at bounding box center [57, 183] width 114 height 22
type input "in:not-interested"
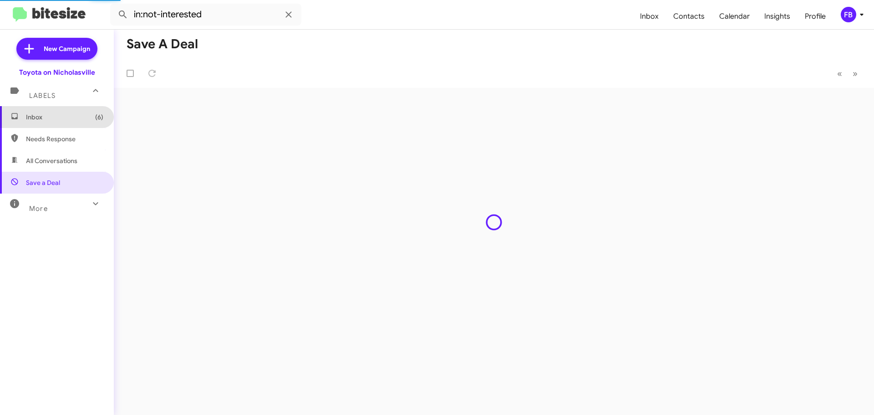
click at [71, 112] on span "Inbox (6)" at bounding box center [57, 117] width 114 height 22
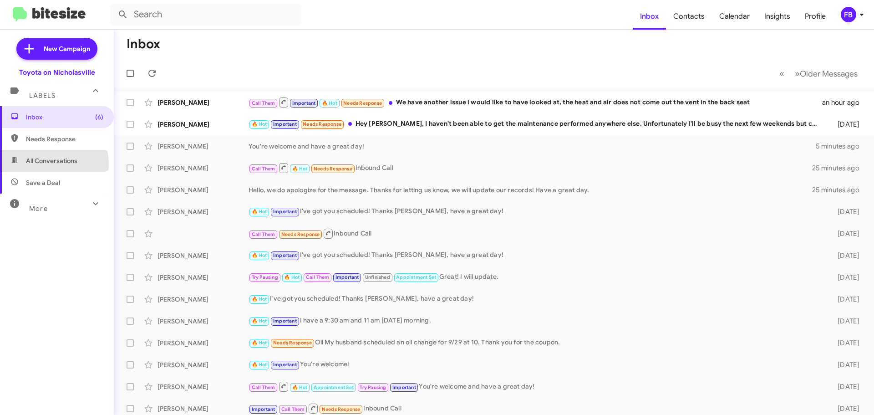
click at [44, 164] on span "All Conversations" at bounding box center [51, 160] width 51 height 9
type input "in:all-conversations"
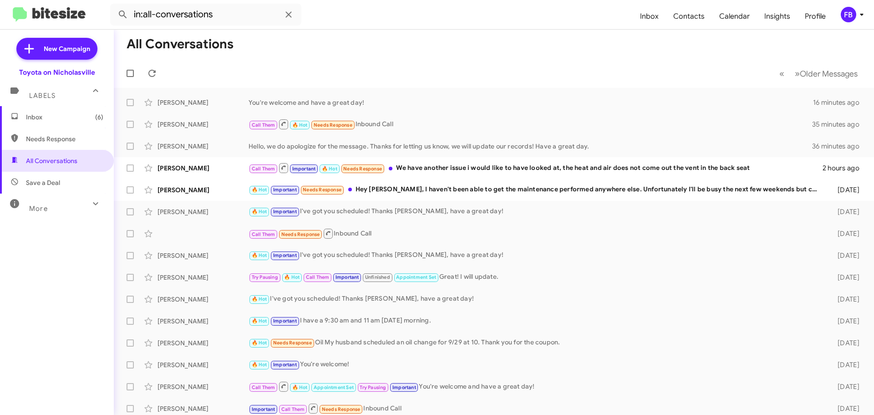
click at [76, 125] on span "Inbox (6)" at bounding box center [57, 117] width 114 height 22
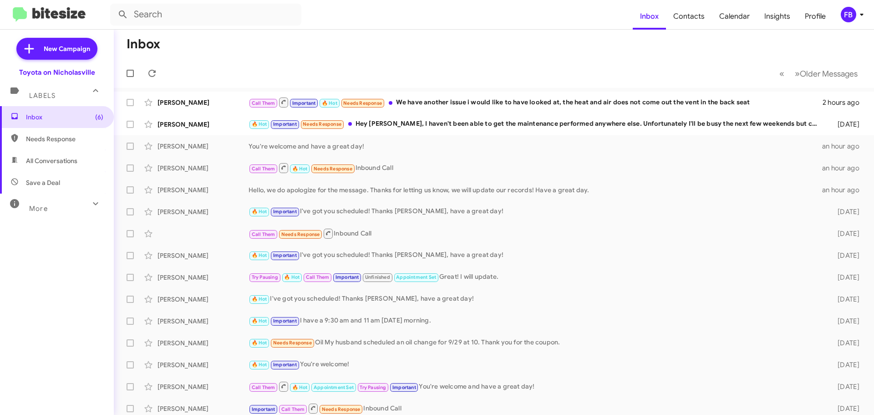
click at [54, 162] on span "All Conversations" at bounding box center [51, 160] width 51 height 9
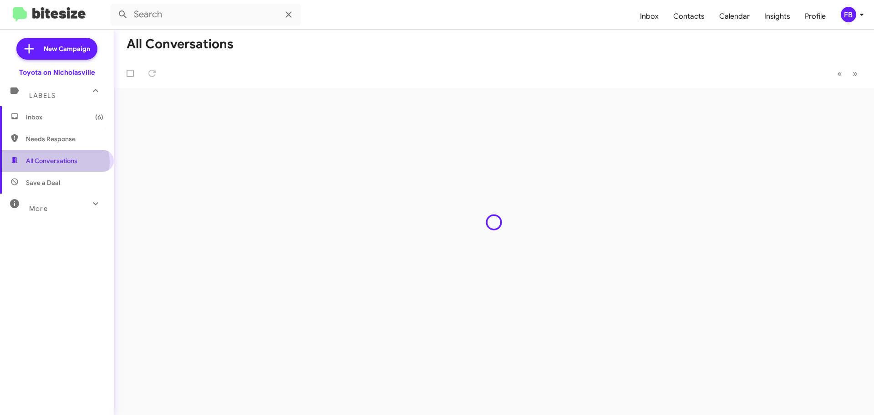
type input "in:all-conversations"
